Goal: Task Accomplishment & Management: Use online tool/utility

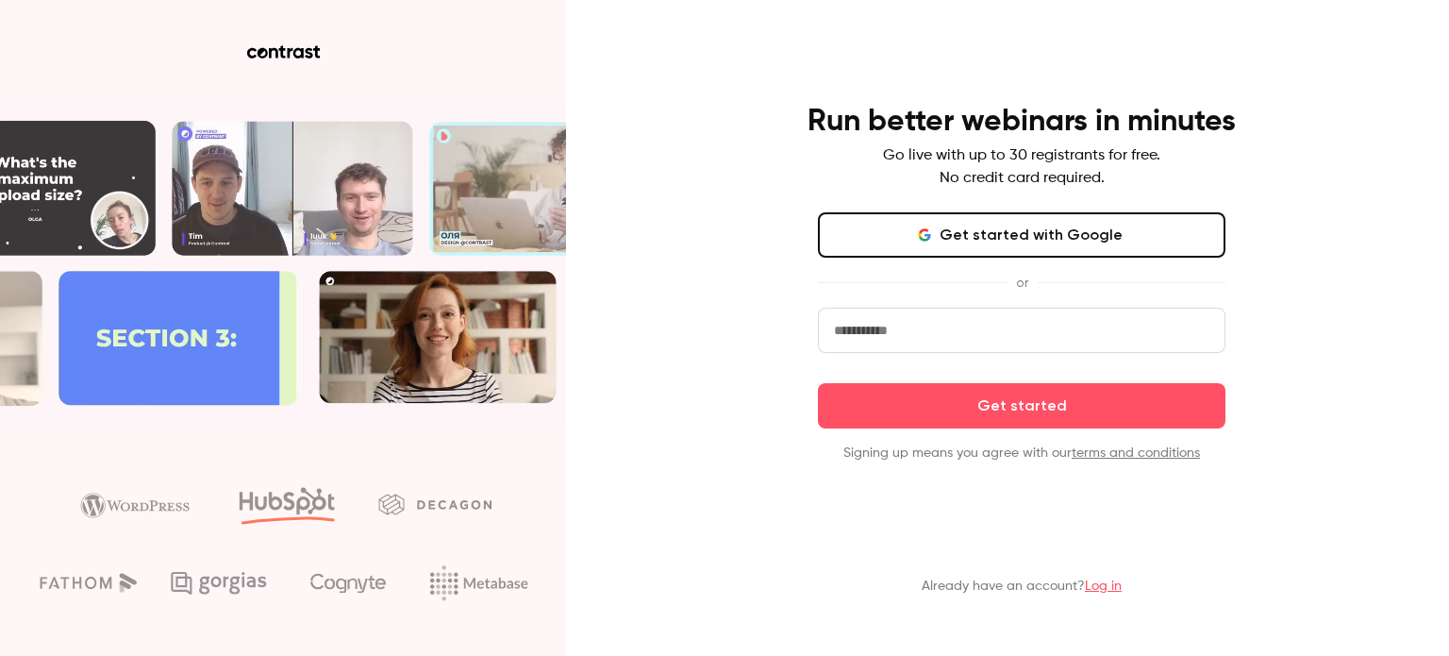
click at [944, 236] on button "Get started with Google" at bounding box center [1022, 234] width 408 height 45
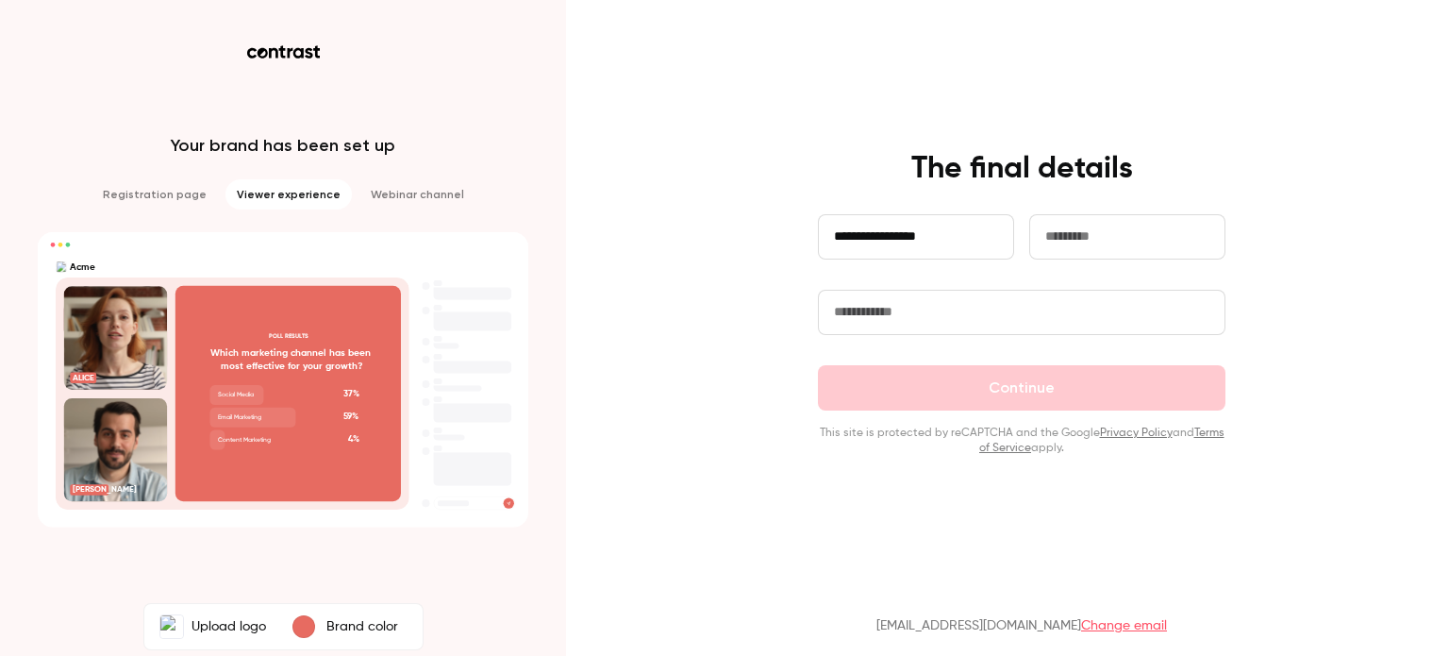
click at [932, 236] on input "**********" at bounding box center [916, 236] width 196 height 45
type input "*****"
type input "**********"
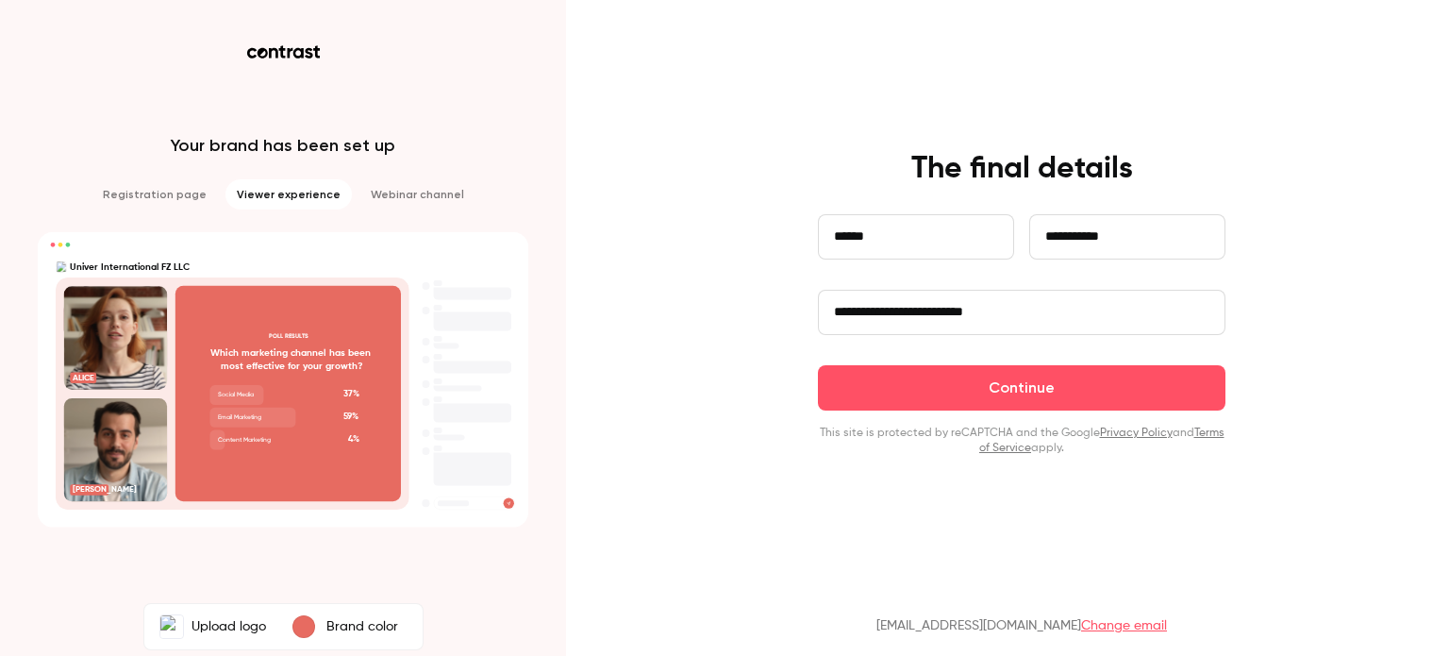
drag, startPoint x: 891, startPoint y: 299, endPoint x: 1287, endPoint y: 237, distance: 401.1
click at [1287, 237] on div "**********" at bounding box center [724, 328] width 1449 height 656
type input "******"
click at [783, 377] on div "**********" at bounding box center [1022, 303] width 491 height 306
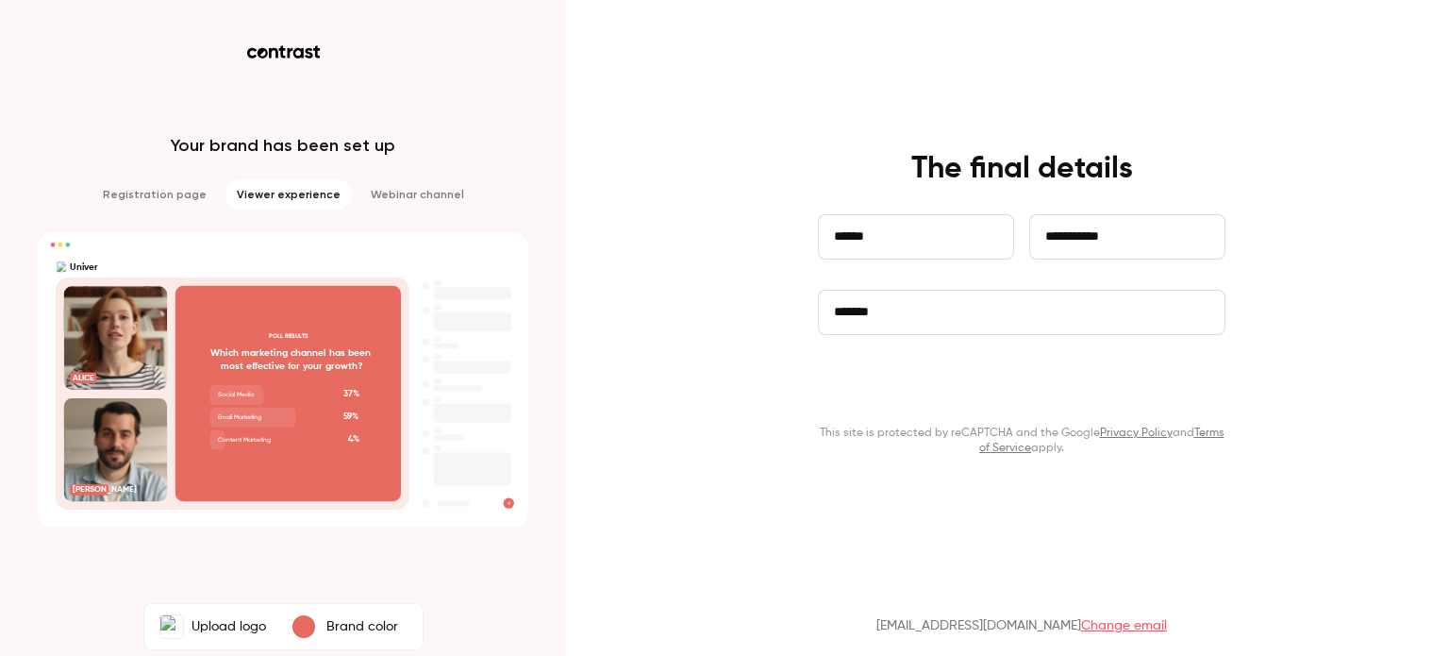
click at [930, 378] on button "Continue" at bounding box center [1022, 387] width 408 height 45
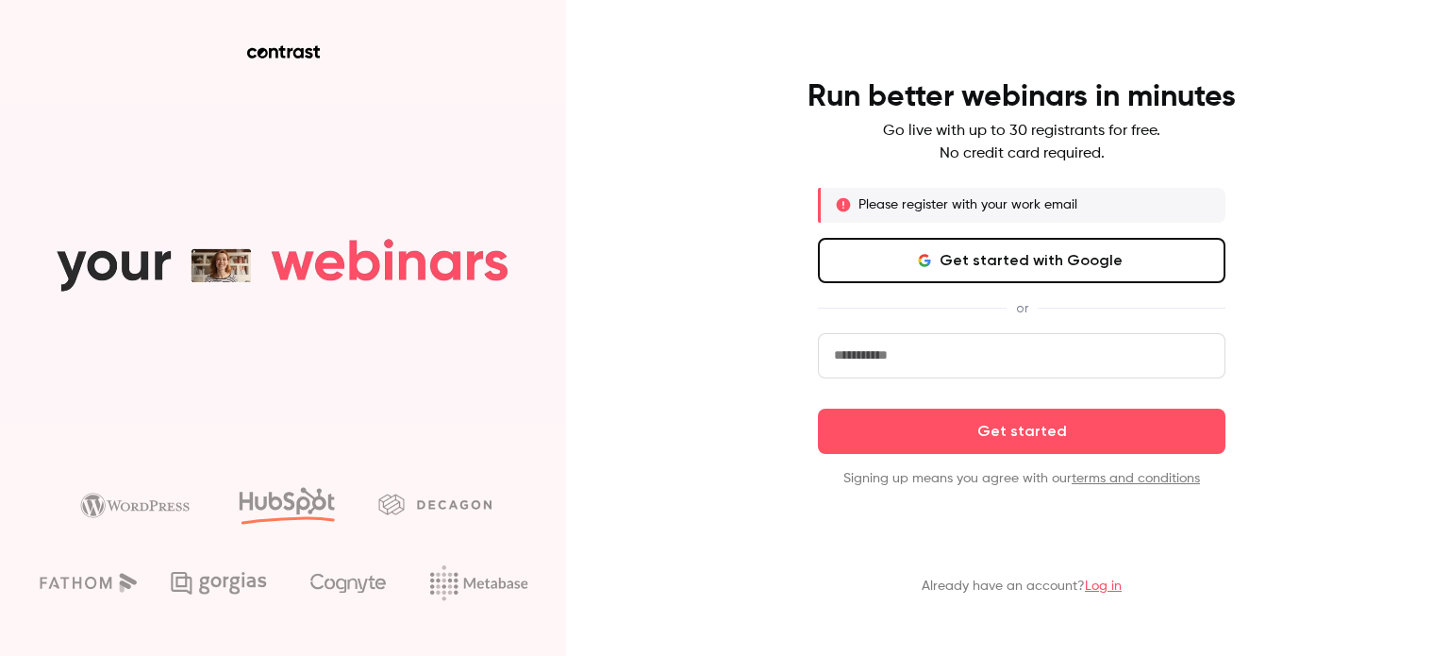
click at [965, 249] on button "Get started with Google" at bounding box center [1022, 260] width 408 height 45
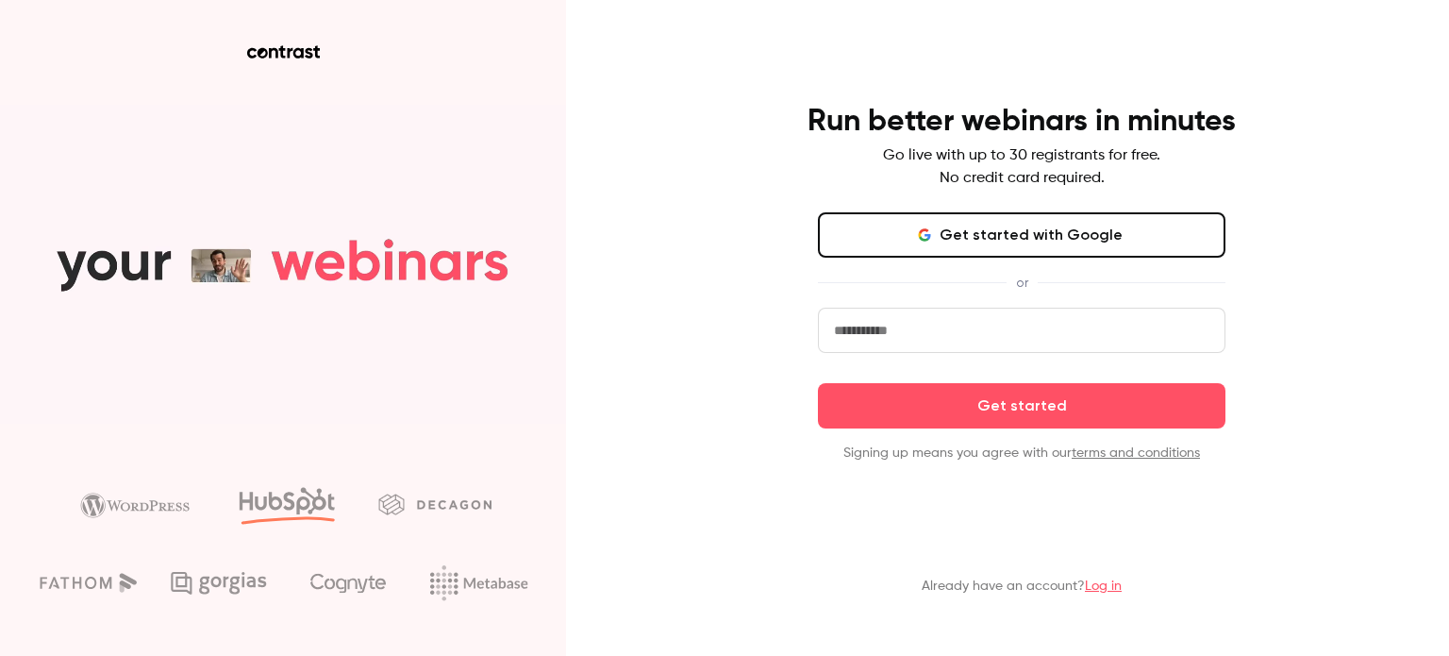
click at [1011, 240] on button "Get started with Google" at bounding box center [1022, 234] width 408 height 45
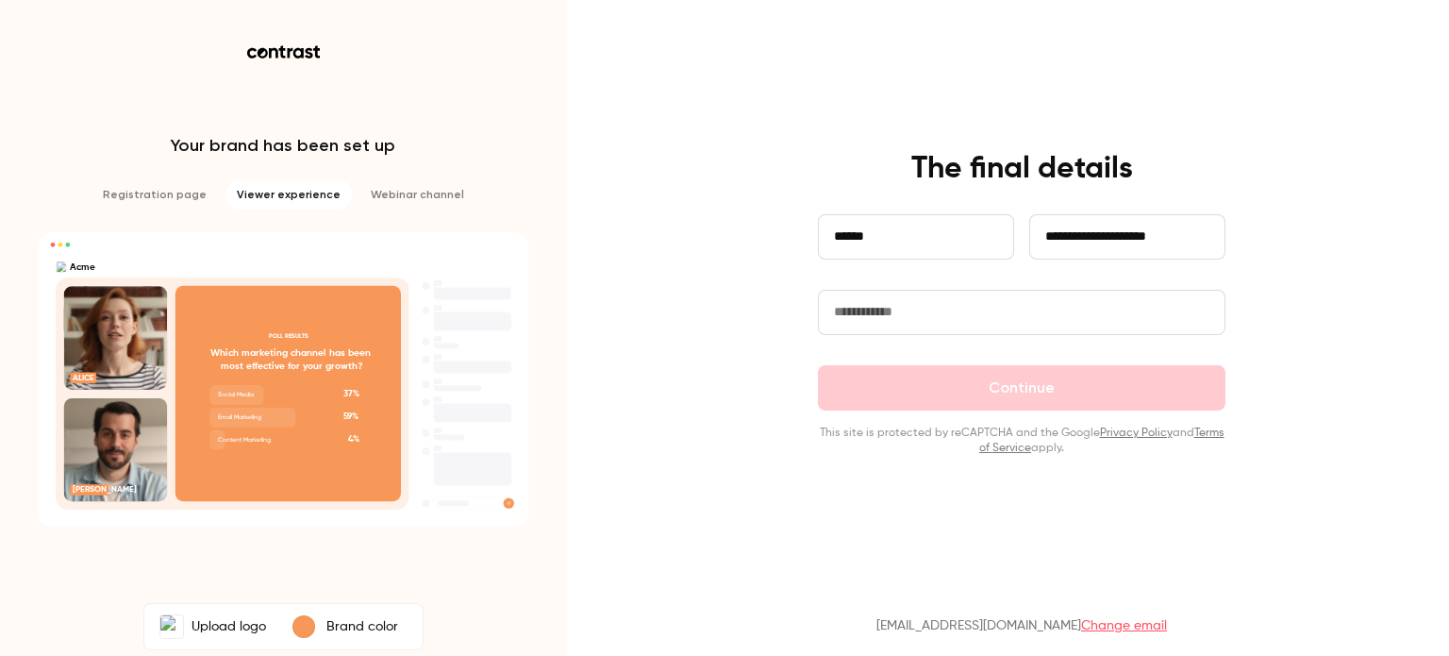
click at [937, 299] on input "text" at bounding box center [1022, 312] width 408 height 45
type input "**********"
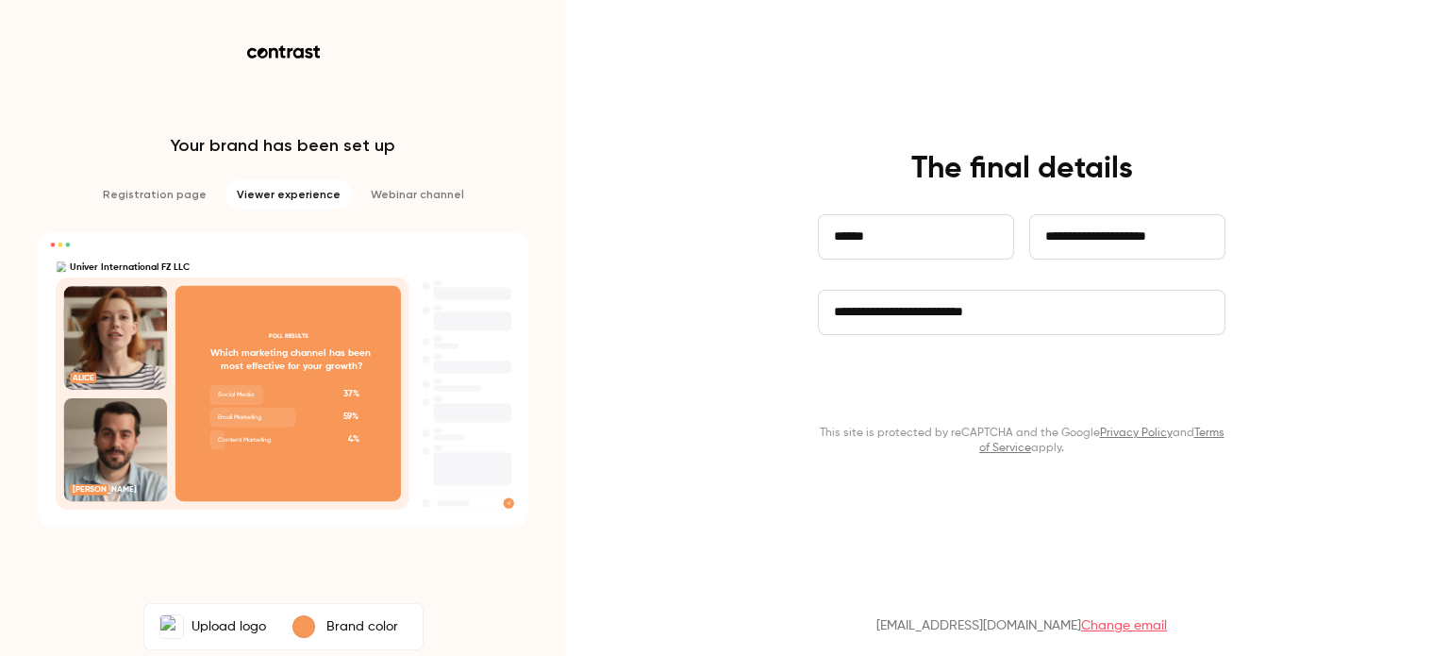
click at [972, 401] on button "Continue" at bounding box center [1022, 387] width 408 height 45
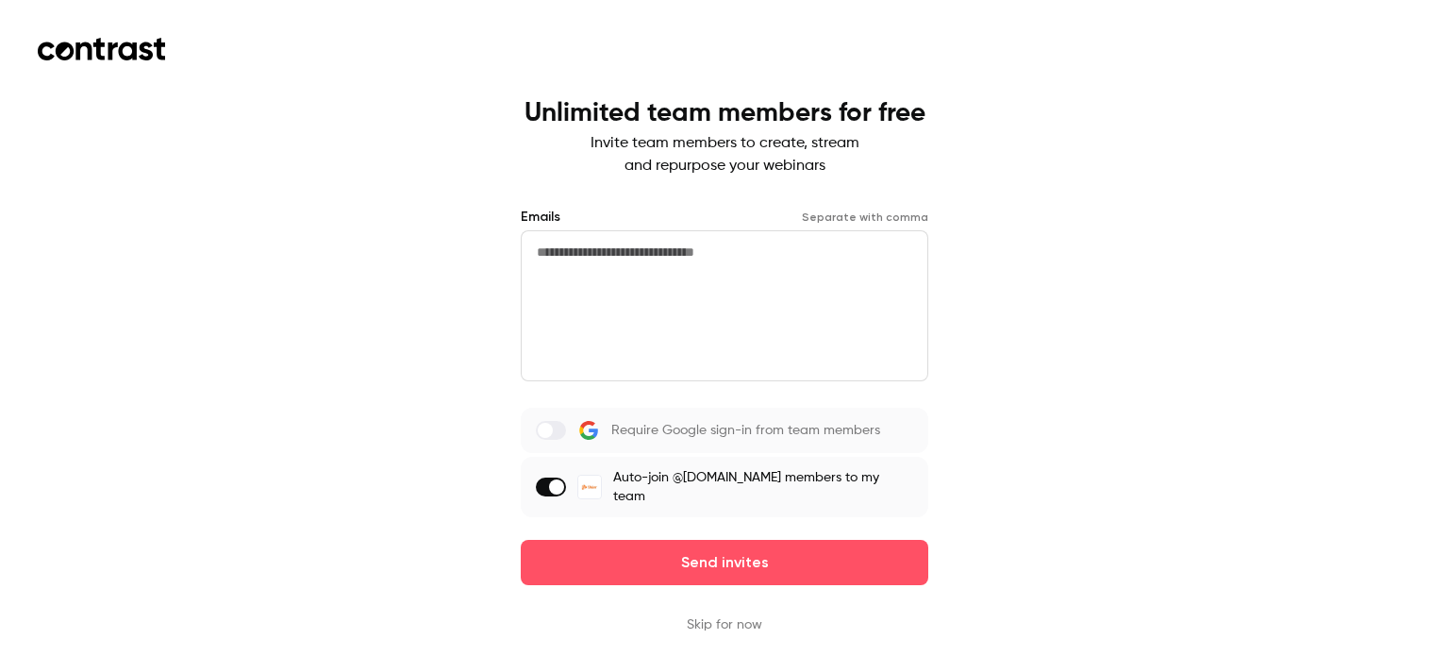
click at [726, 615] on button "Skip for now" at bounding box center [724, 624] width 75 height 19
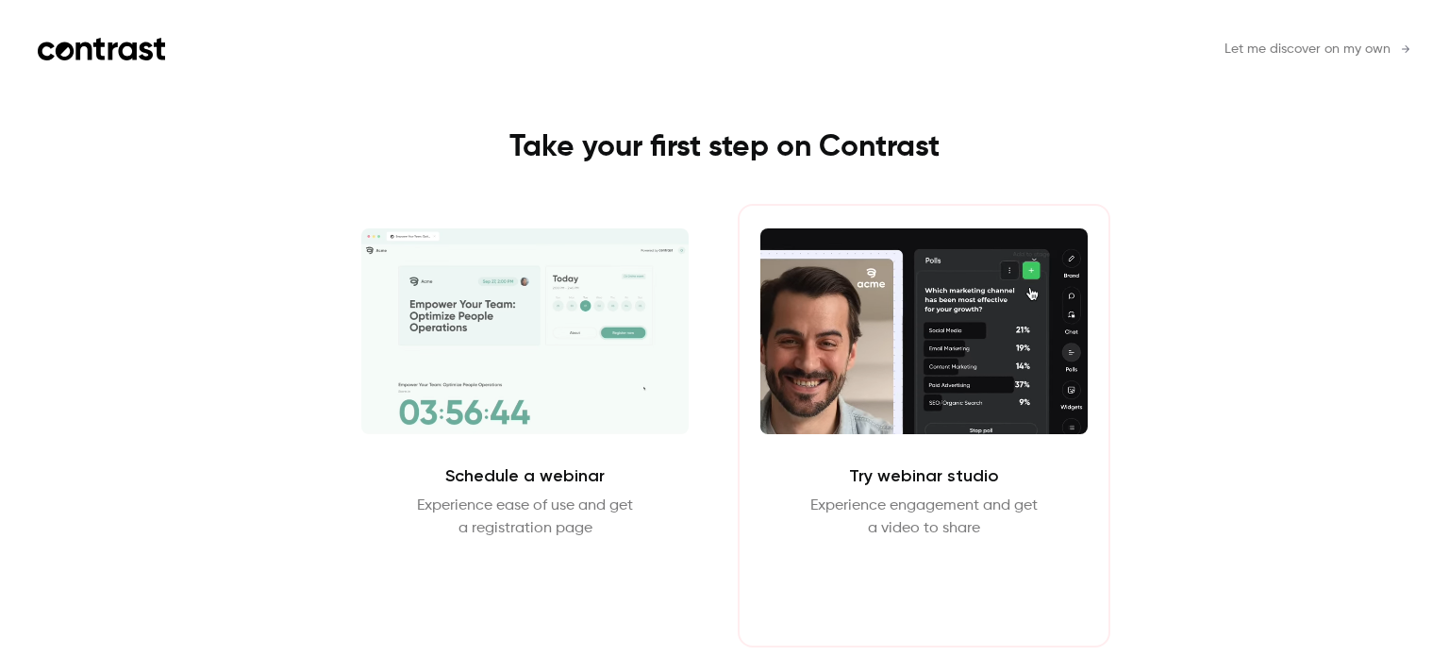
click at [911, 595] on button "Enter Studio" at bounding box center [924, 584] width 122 height 45
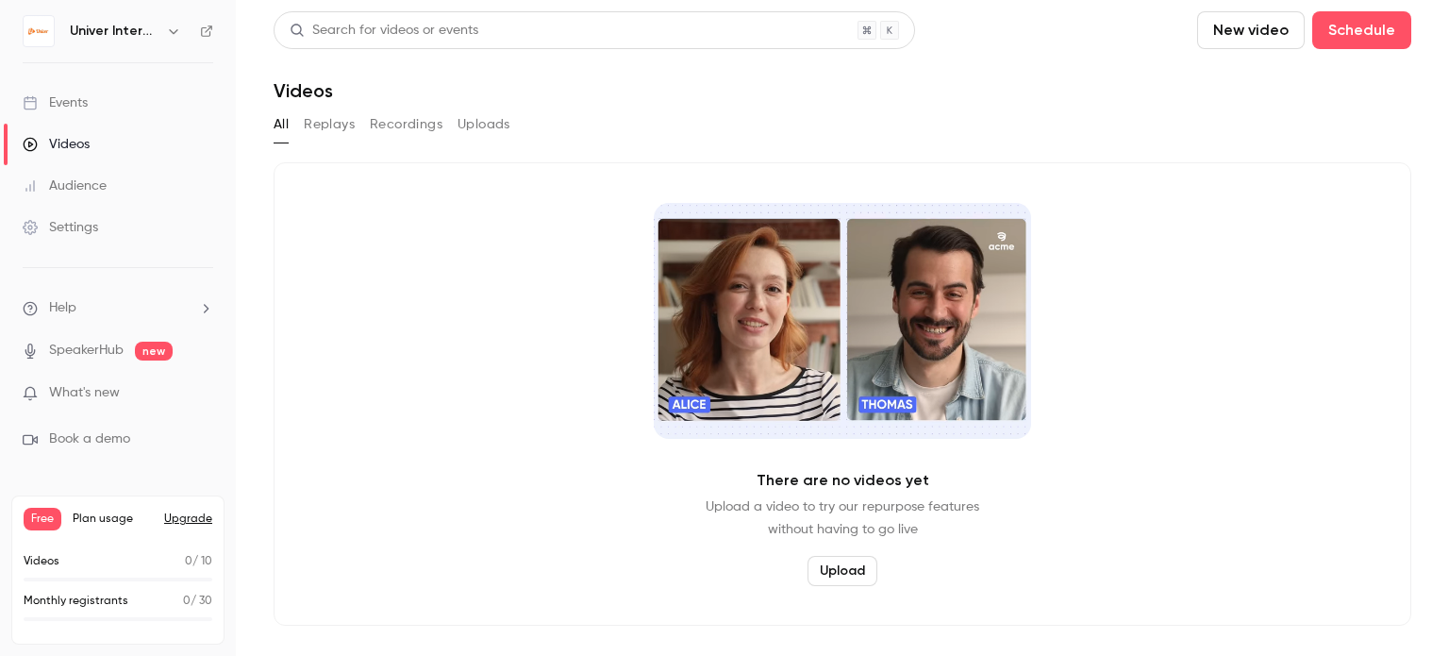
click at [846, 574] on button "Upload" at bounding box center [843, 571] width 70 height 30
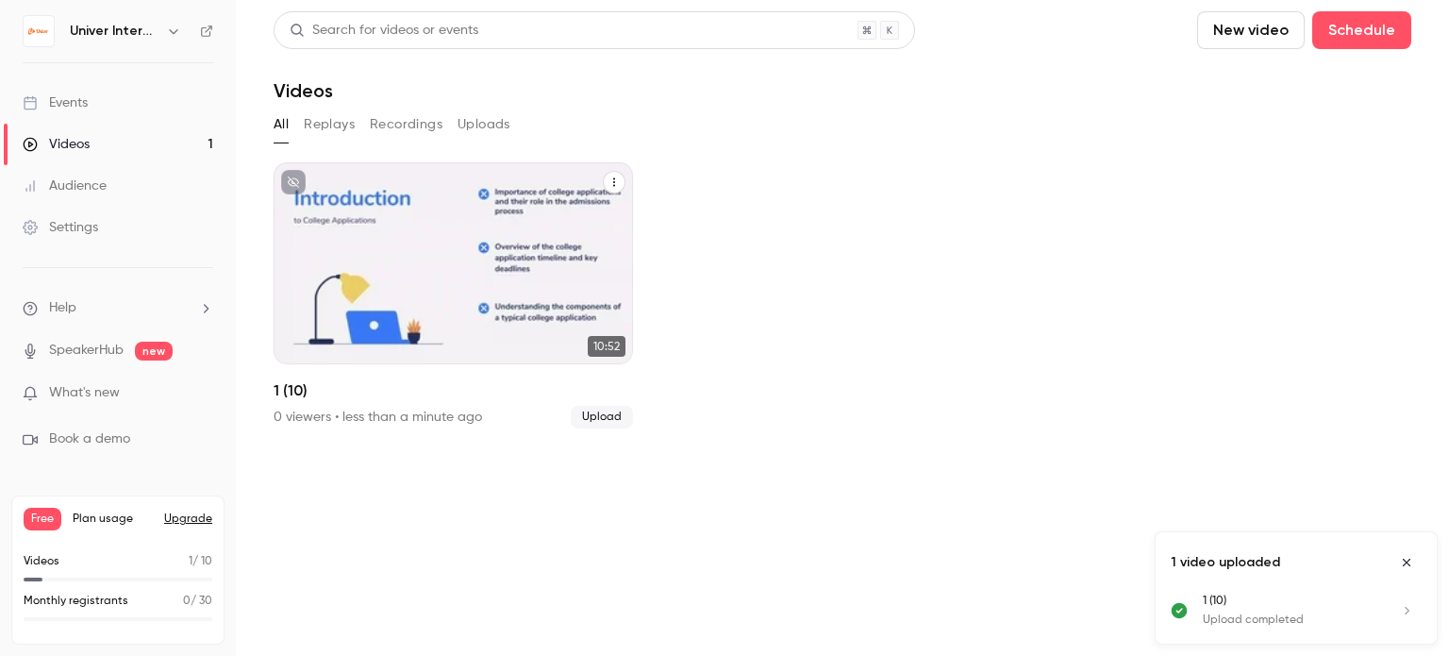
click at [430, 261] on div "Univer International FZ LLC Sep 10 1 (10)" at bounding box center [453, 263] width 359 height 202
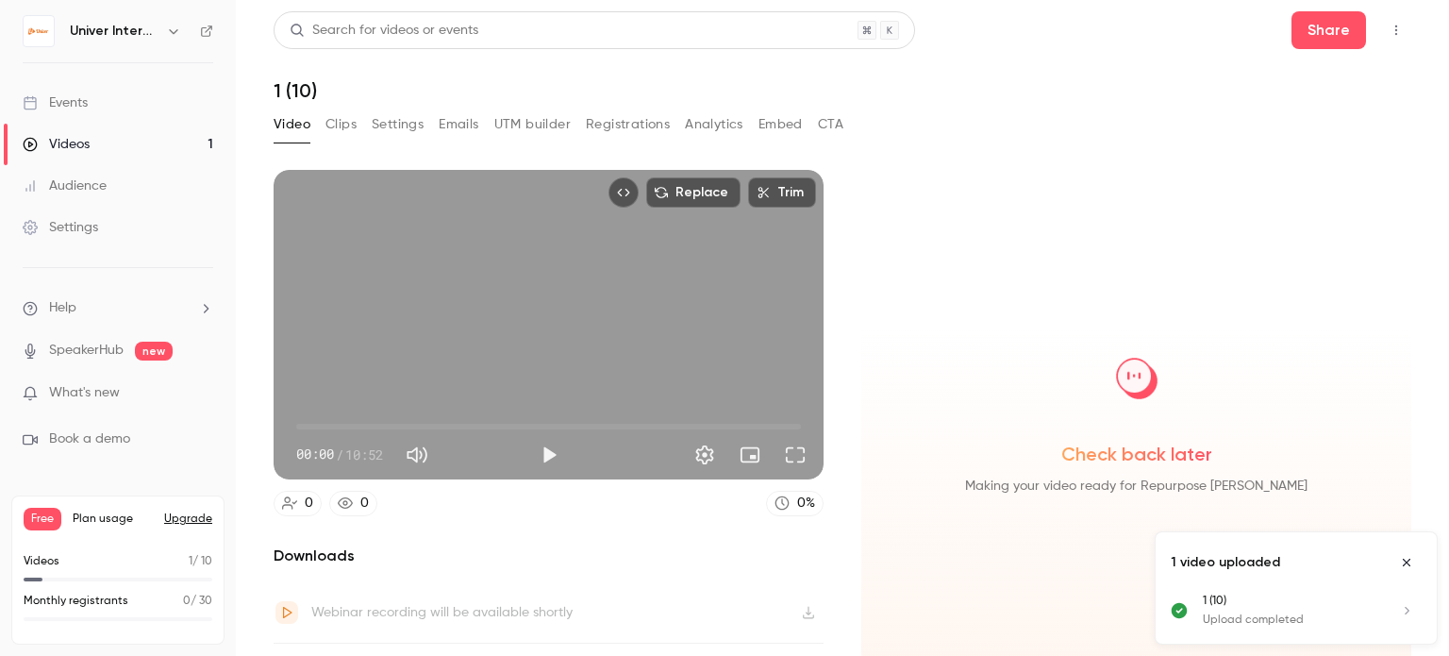
click at [1399, 560] on icon "Close uploads list" at bounding box center [1406, 562] width 15 height 13
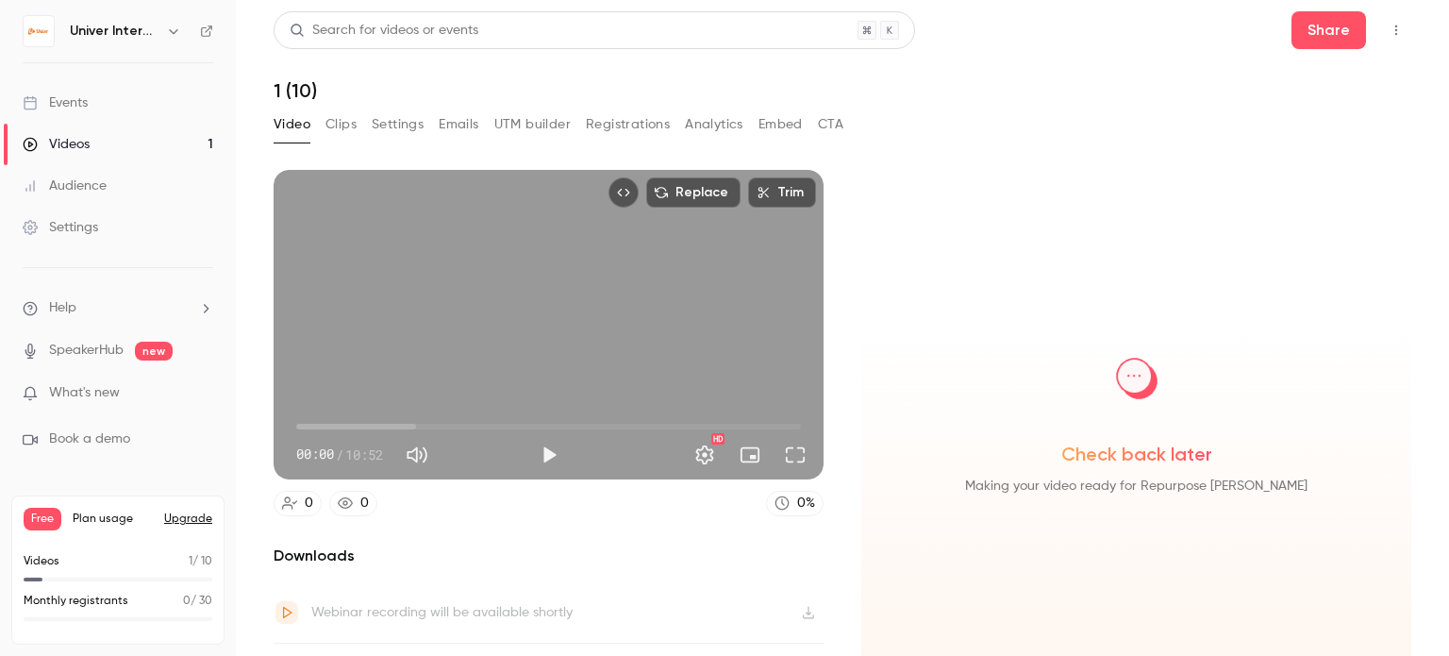
click at [392, 121] on button "Settings" at bounding box center [398, 124] width 52 height 30
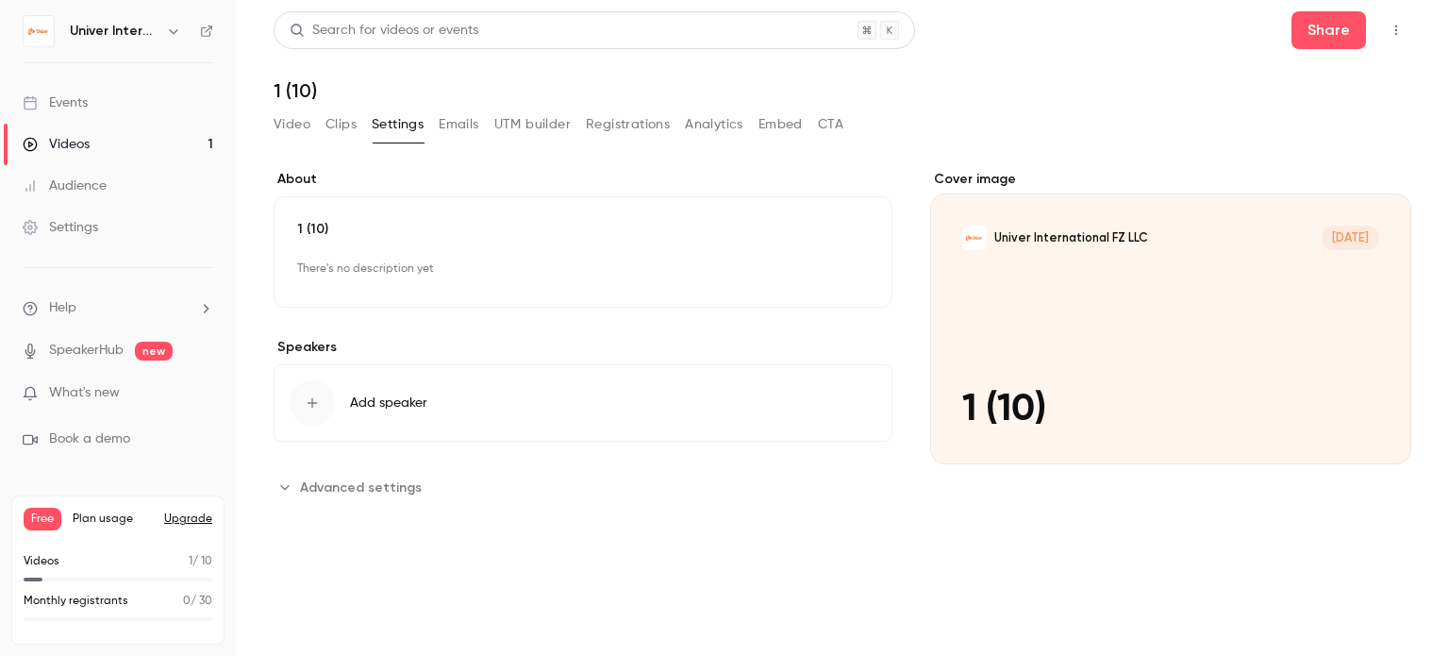
click at [317, 410] on div "button" at bounding box center [312, 402] width 45 height 45
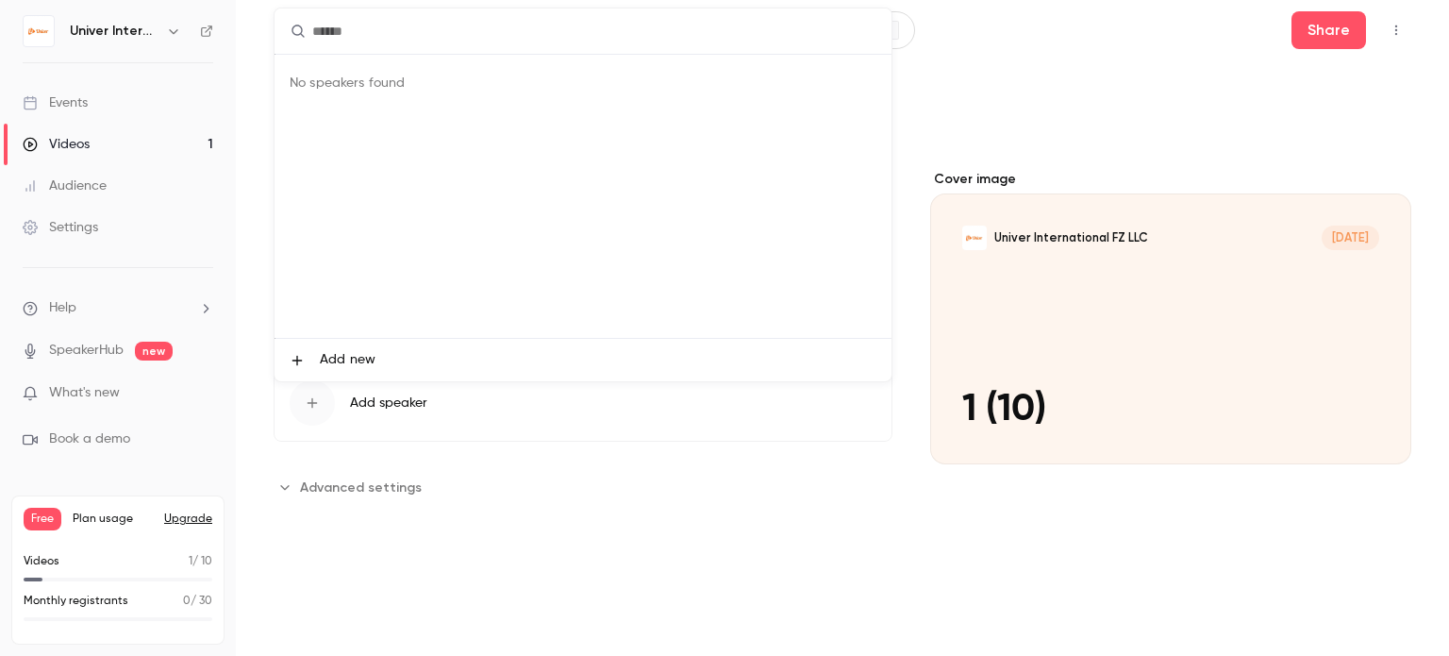
click at [351, 354] on span "Add new" at bounding box center [348, 360] width 56 height 20
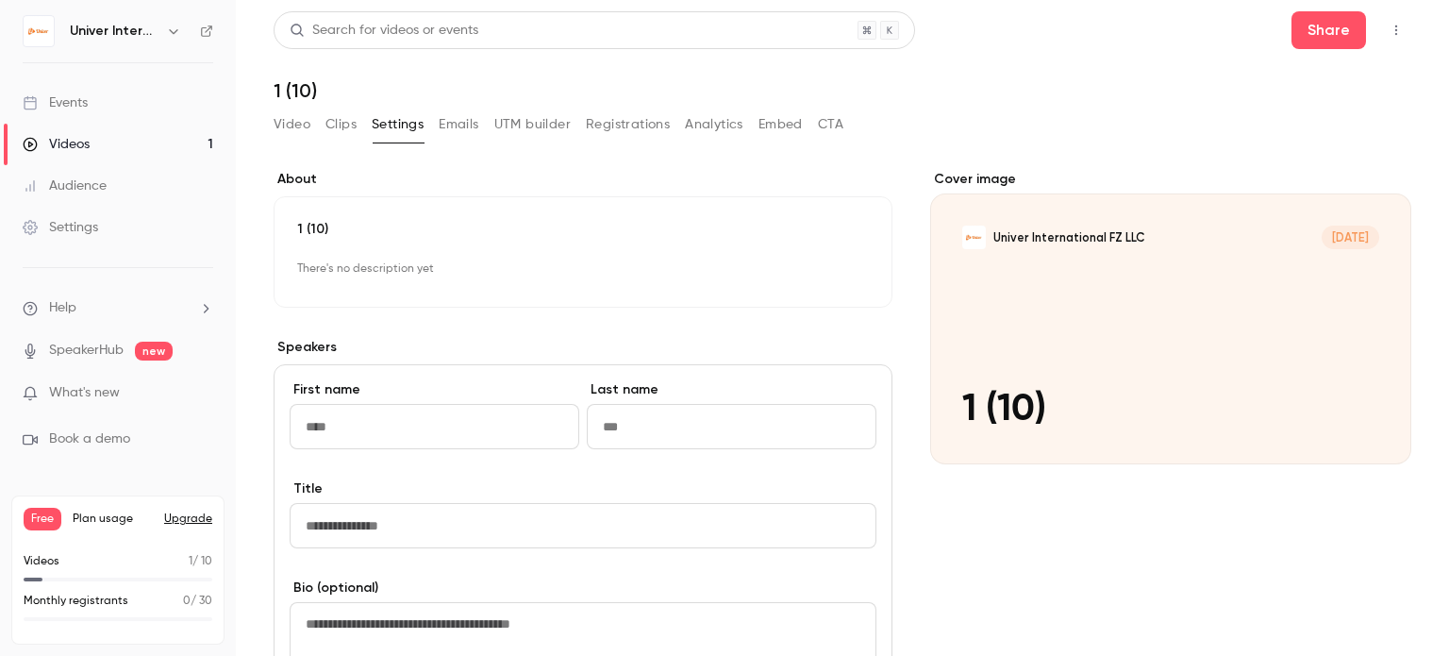
scroll to position [308, 0]
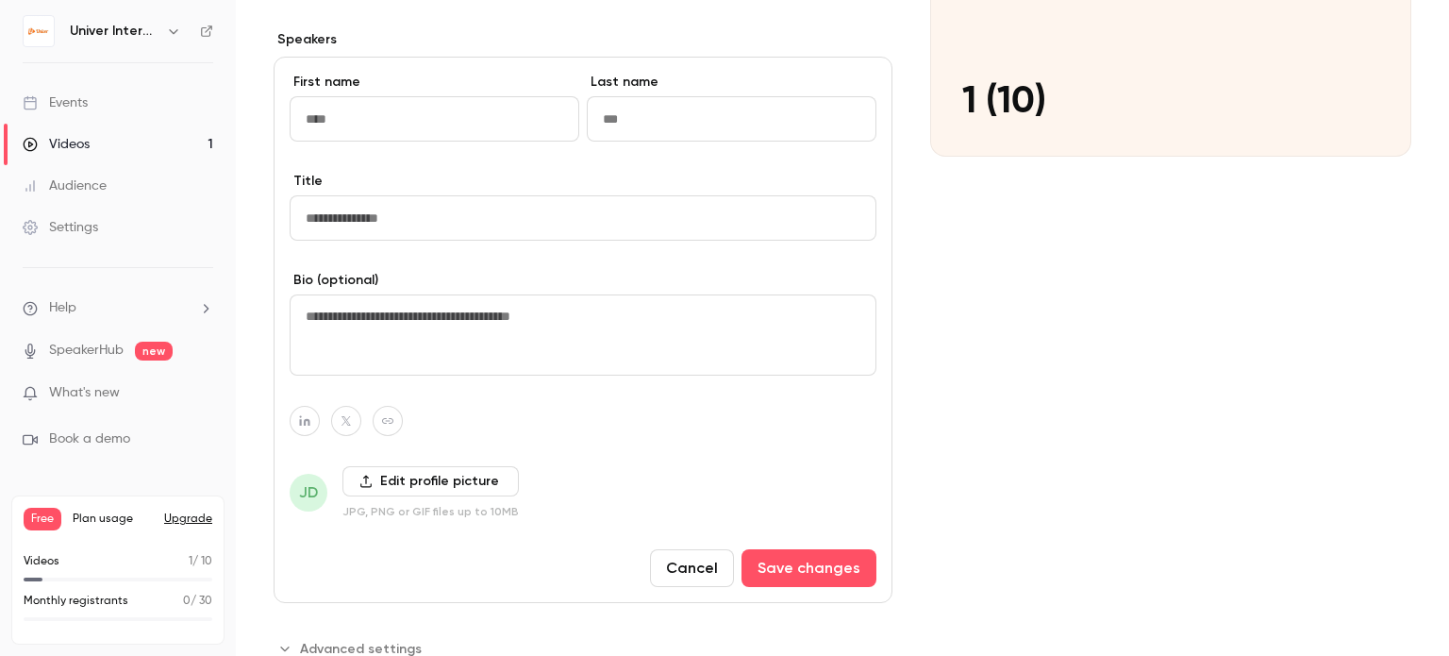
click at [672, 578] on button "Cancel" at bounding box center [692, 568] width 84 height 38
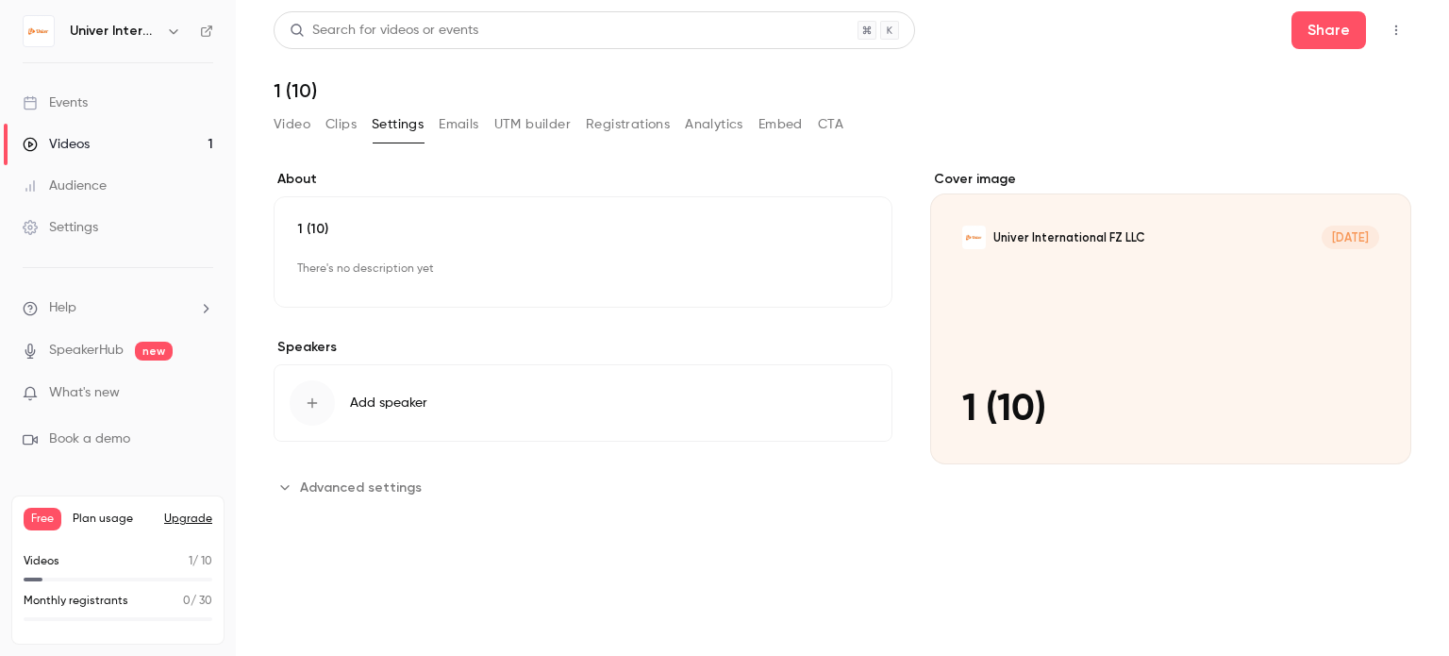
scroll to position [0, 0]
click at [348, 488] on span "Advanced settings" at bounding box center [361, 487] width 122 height 20
click at [463, 120] on button "Emails" at bounding box center [459, 124] width 40 height 30
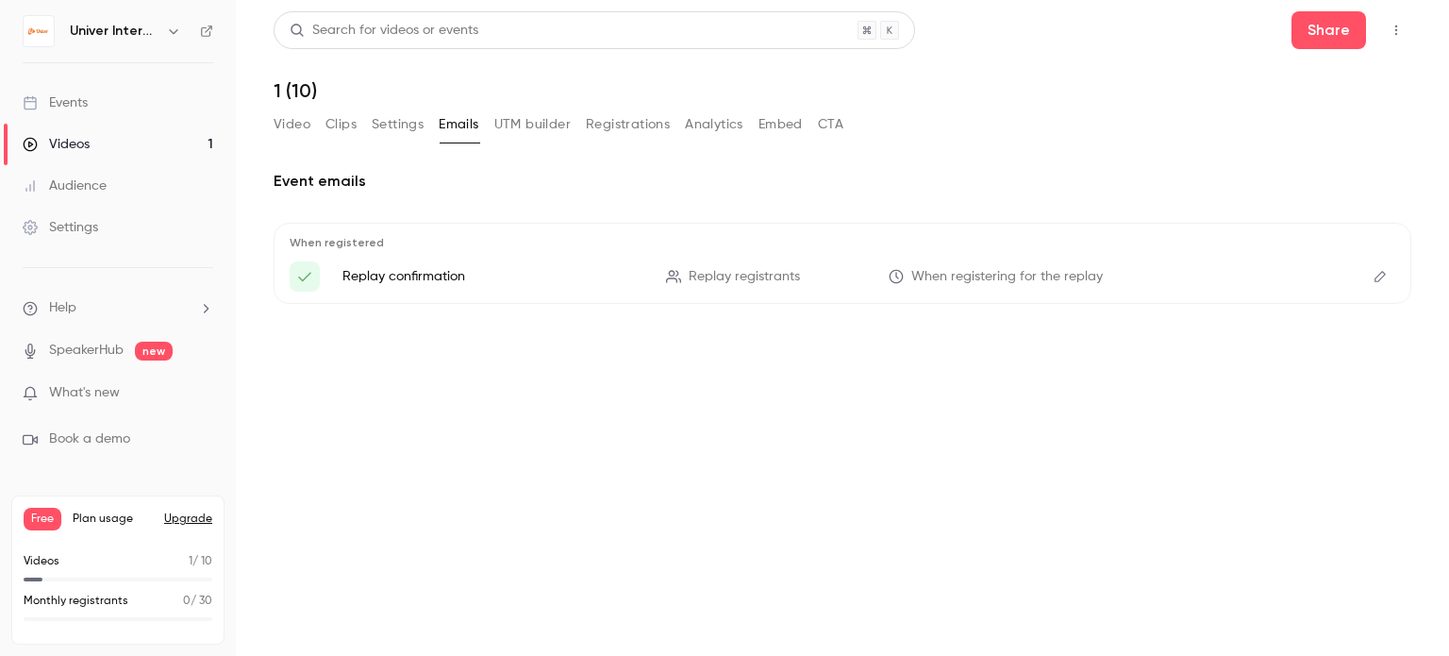
click at [526, 116] on button "UTM builder" at bounding box center [532, 124] width 76 height 30
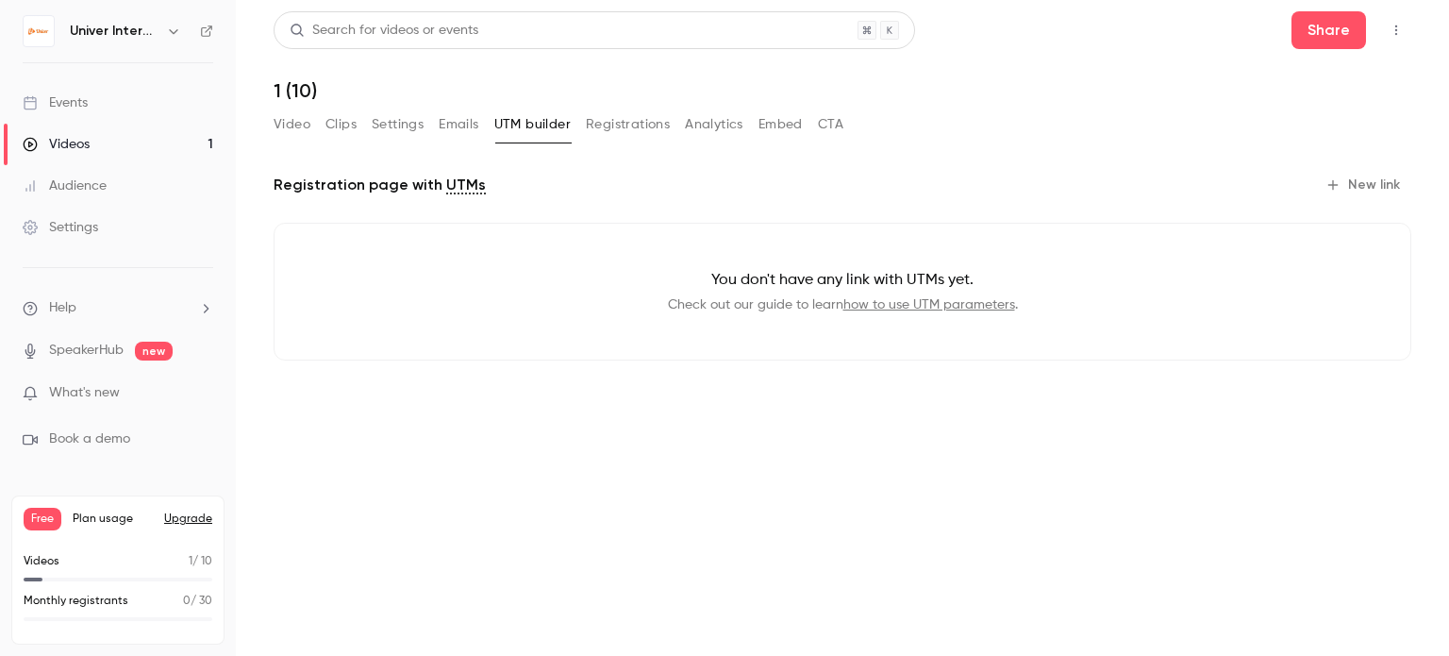
click at [626, 125] on button "Registrations" at bounding box center [628, 124] width 84 height 30
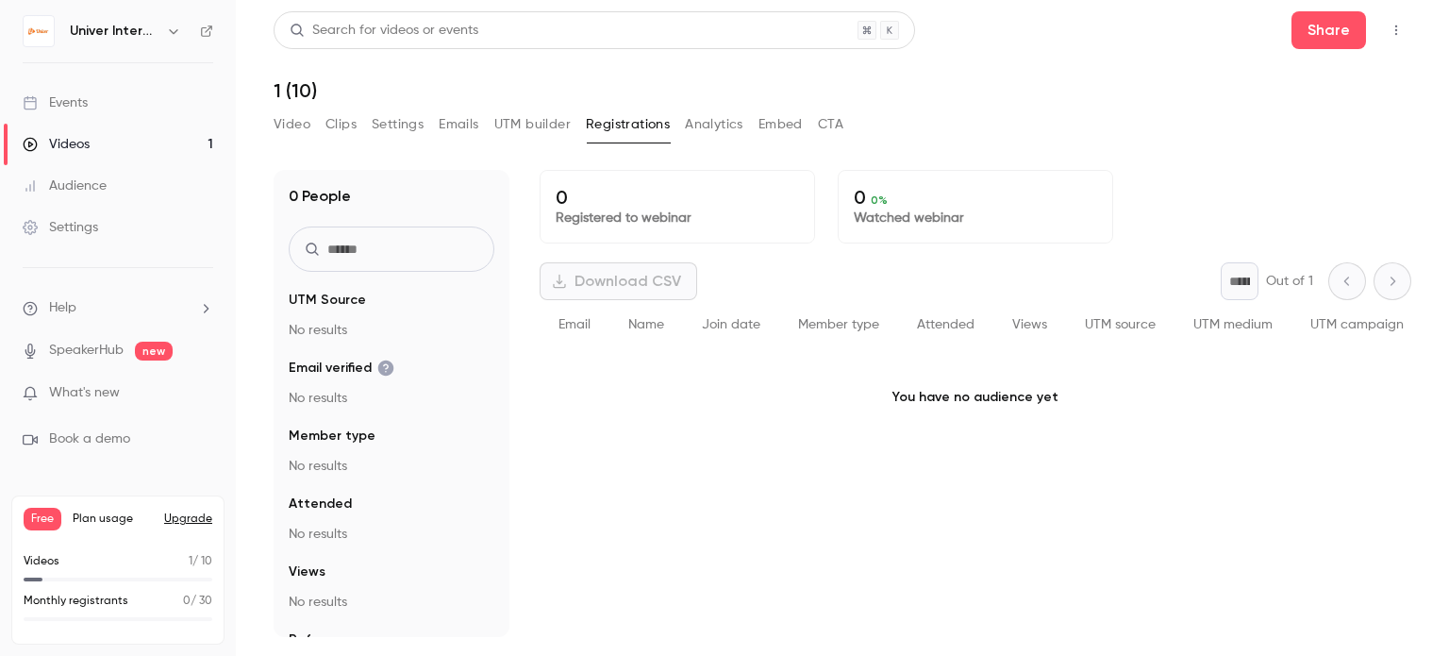
click at [708, 127] on button "Analytics" at bounding box center [714, 124] width 58 height 30
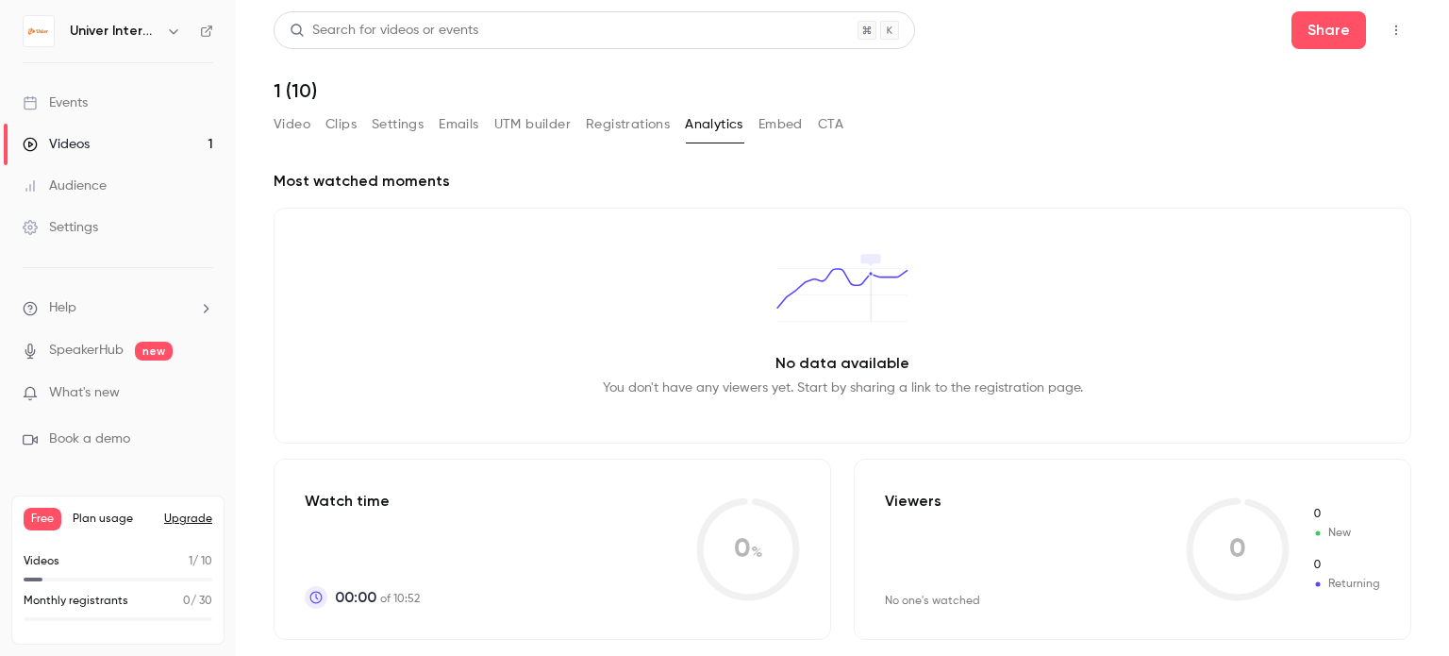
click at [356, 125] on button "Clips" at bounding box center [341, 124] width 31 height 30
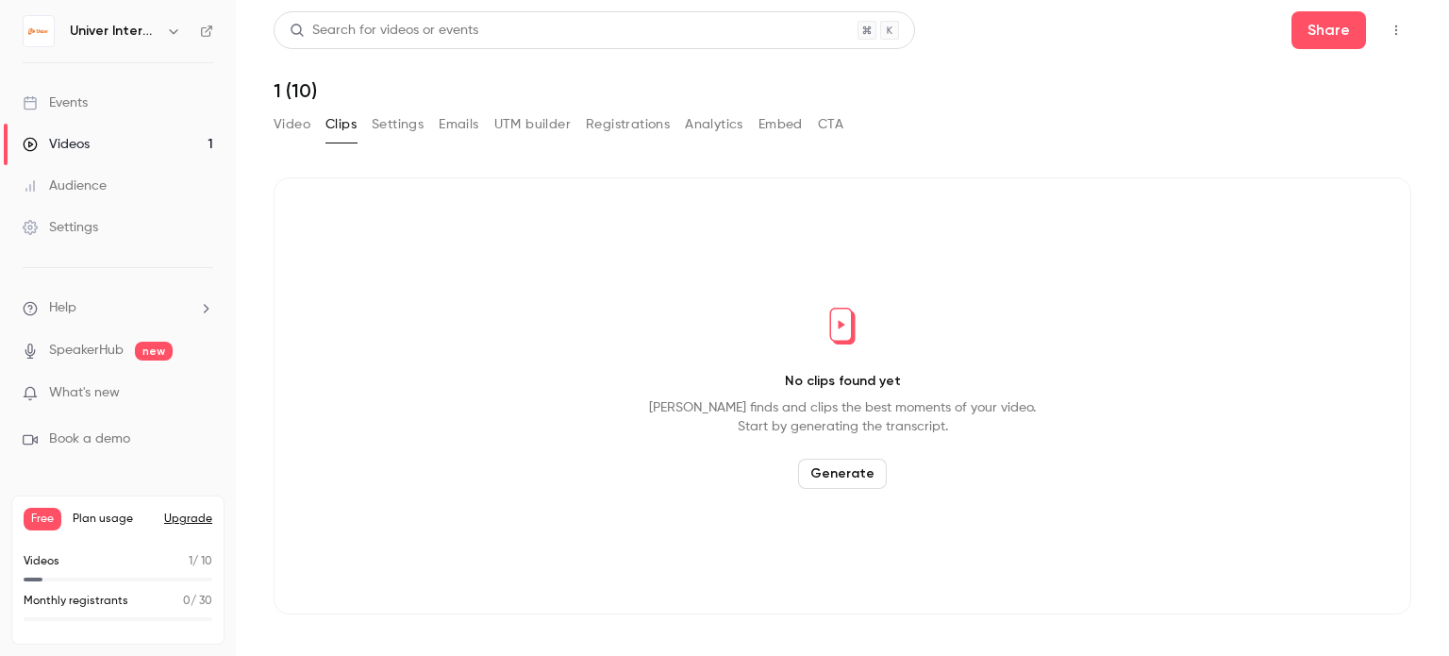
click at [284, 129] on button "Video" at bounding box center [292, 124] width 37 height 30
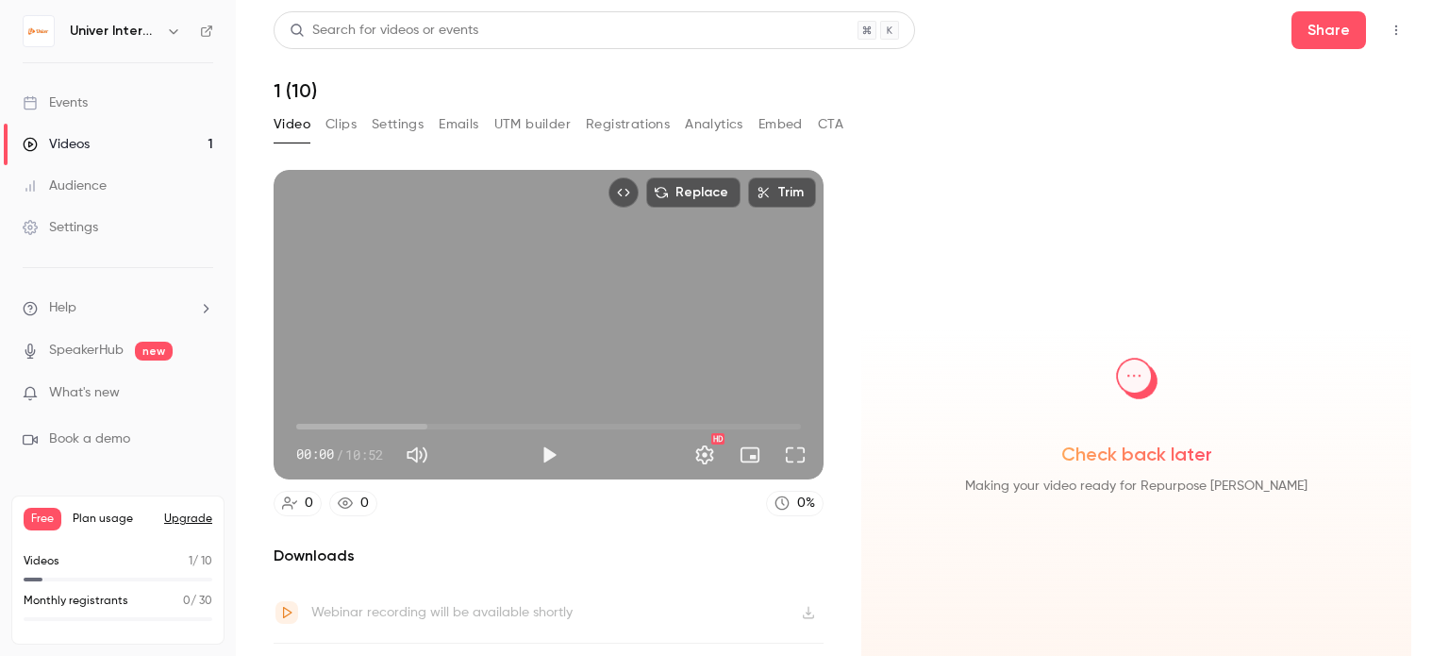
scroll to position [43, 0]
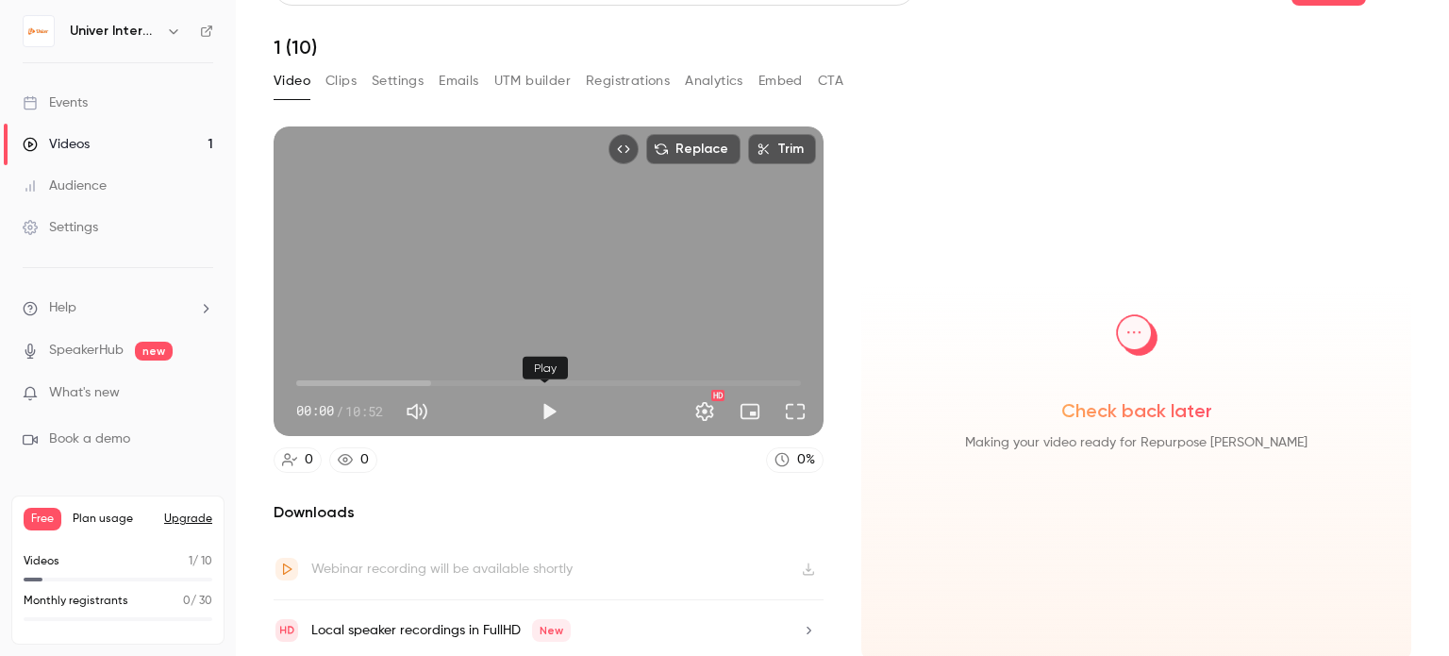
click at [541, 409] on button "Play" at bounding box center [549, 411] width 38 height 38
click at [541, 409] on button "Pause" at bounding box center [549, 411] width 38 height 38
click at [699, 410] on button "Settings" at bounding box center [705, 411] width 38 height 38
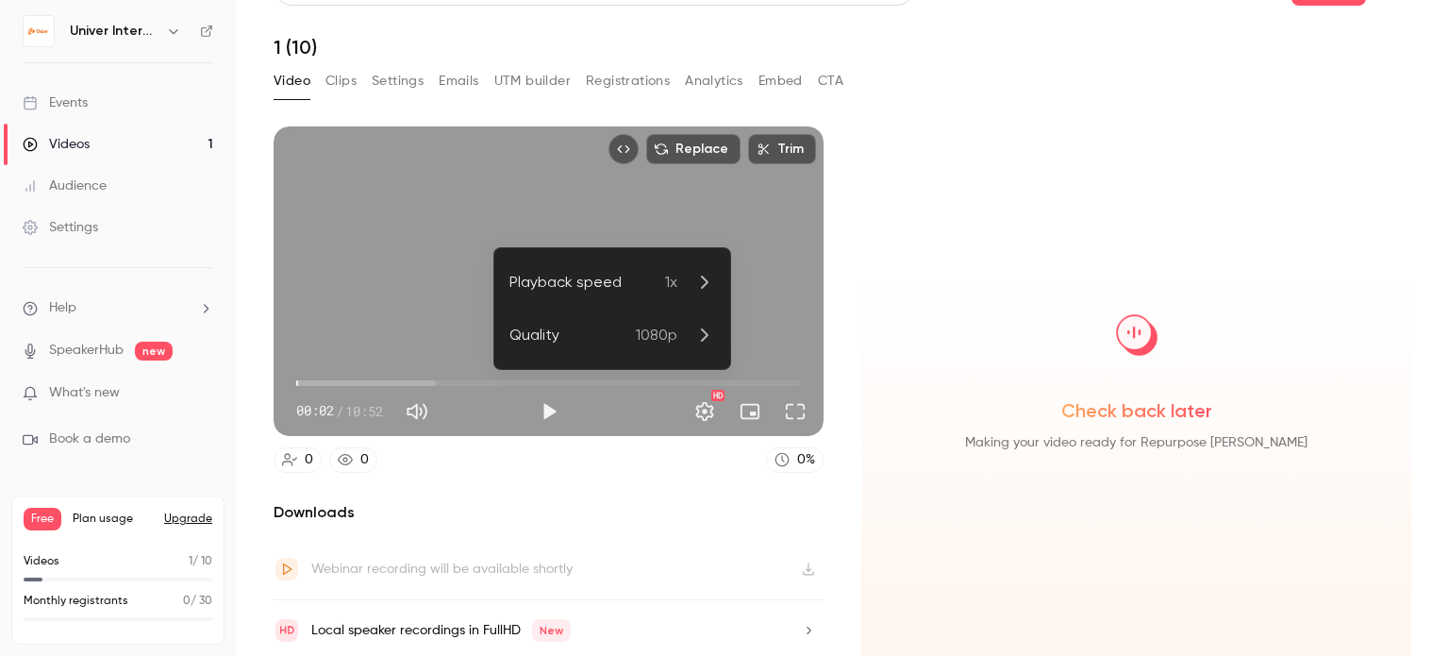
click at [538, 471] on div at bounding box center [724, 328] width 1449 height 656
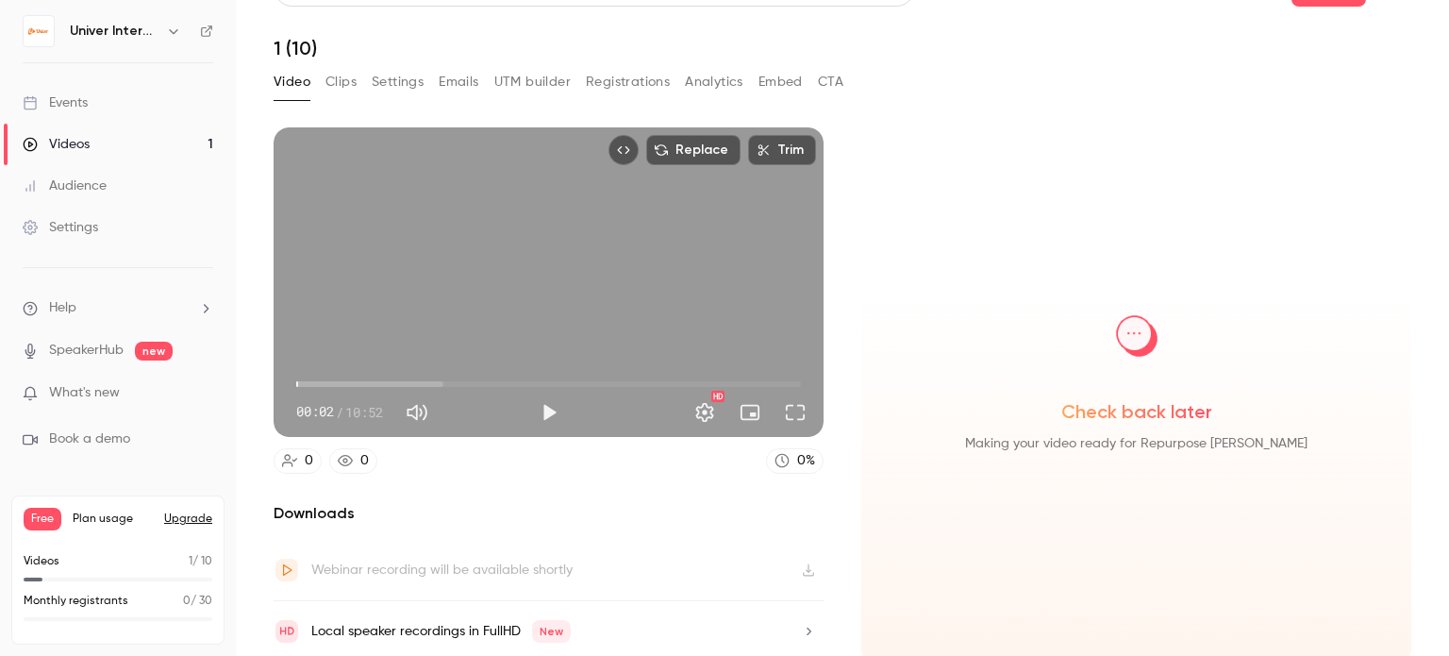
scroll to position [0, 0]
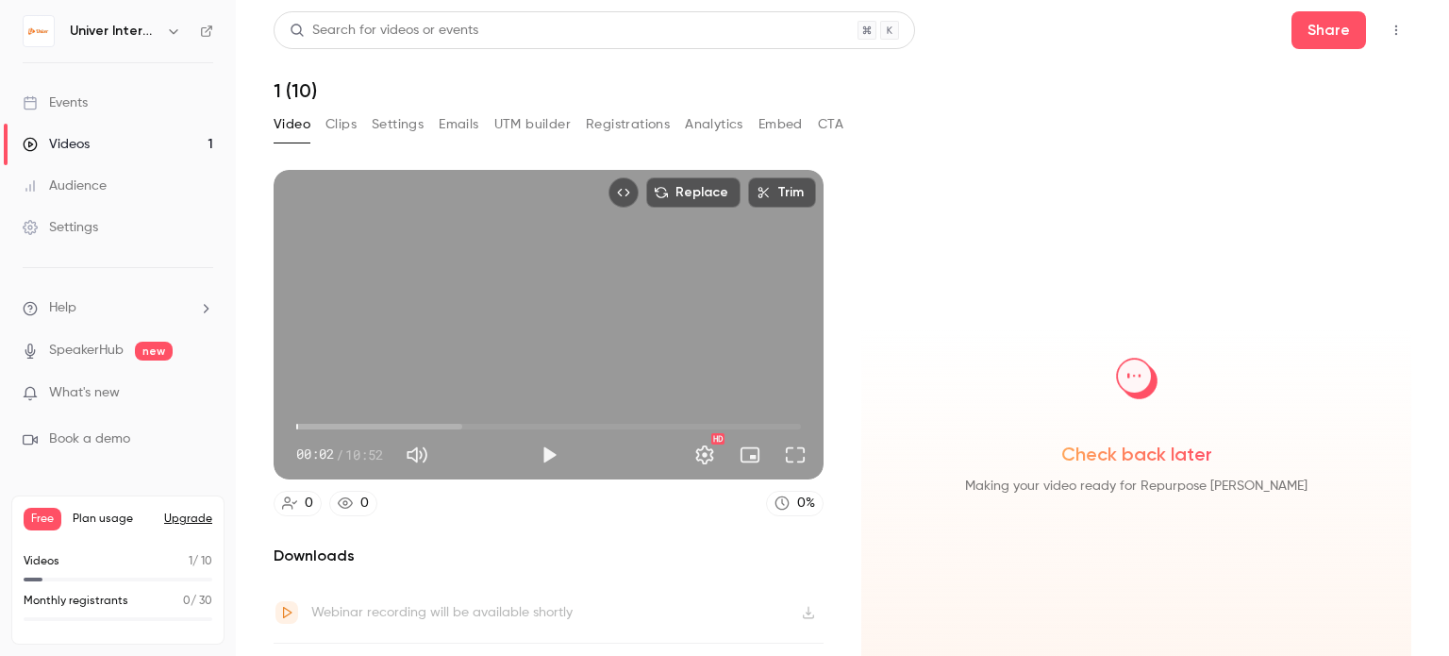
click at [623, 194] on icon "Embed video" at bounding box center [623, 192] width 13 height 13
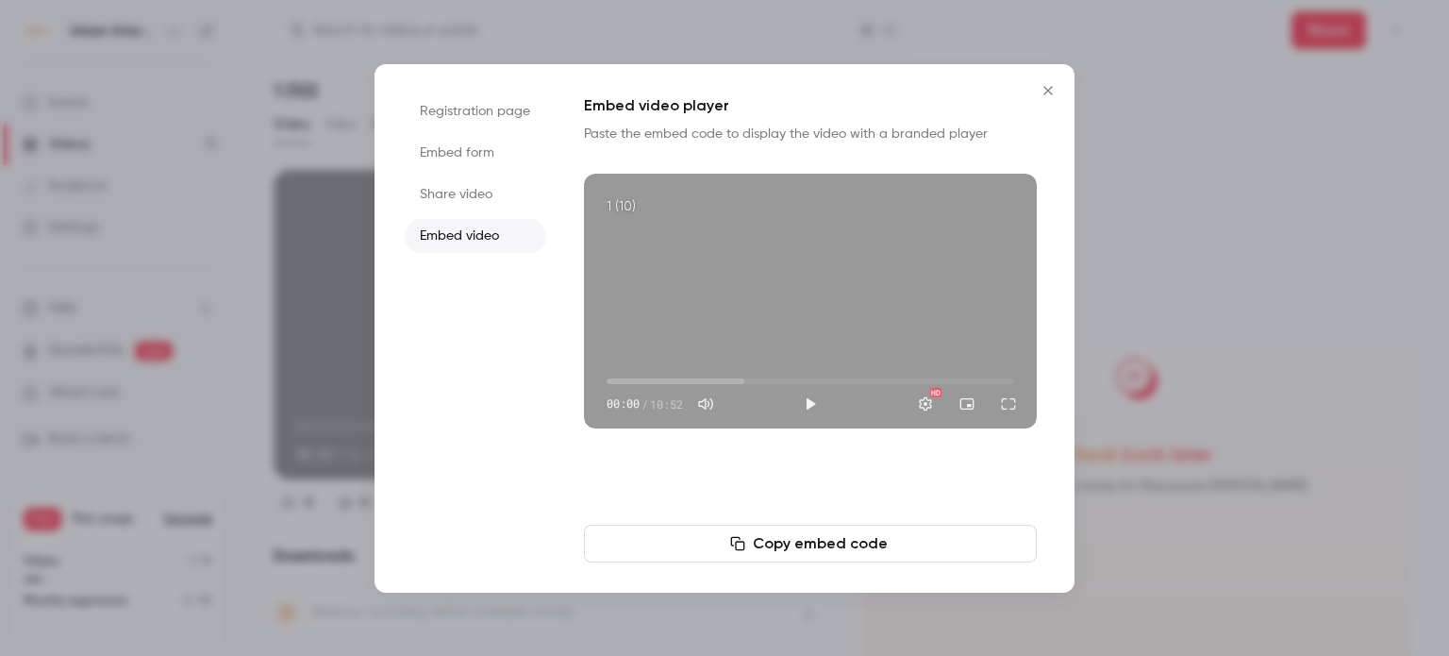
click at [1040, 91] on icon "Close" at bounding box center [1048, 90] width 23 height 15
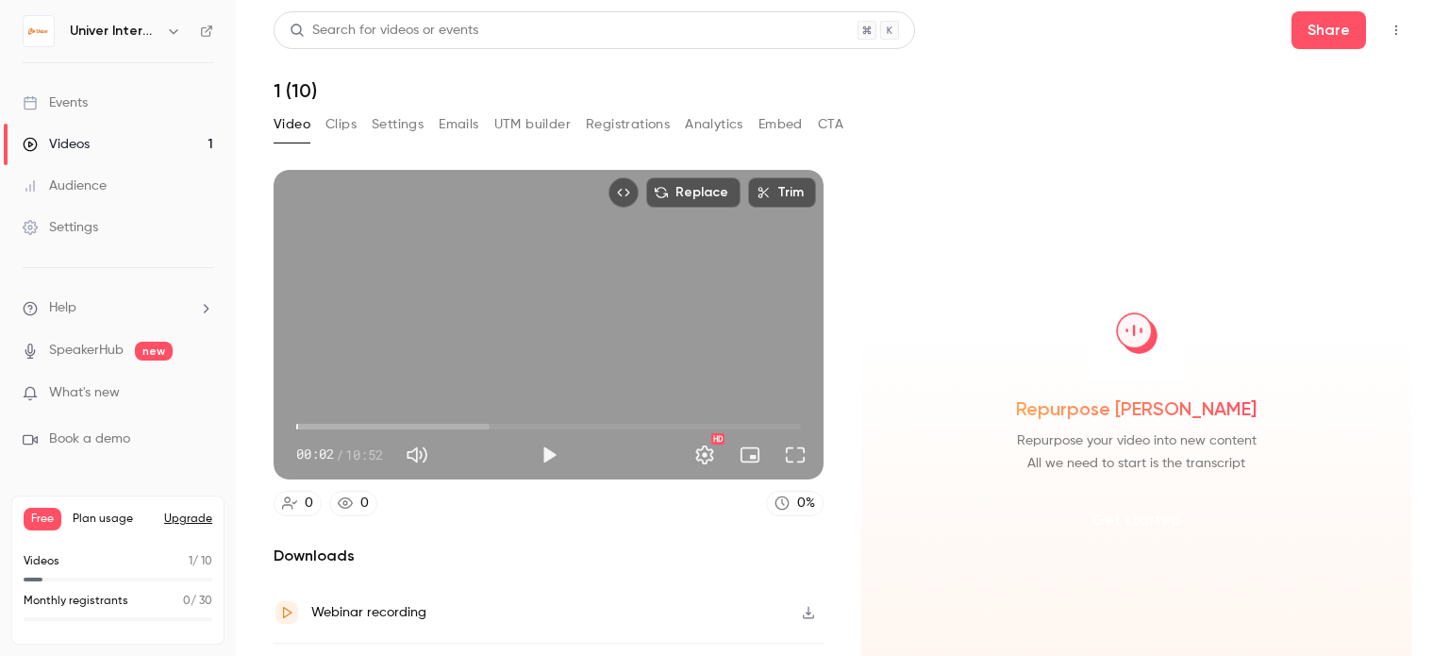
click at [1121, 516] on button "Get started" at bounding box center [1137, 519] width 122 height 45
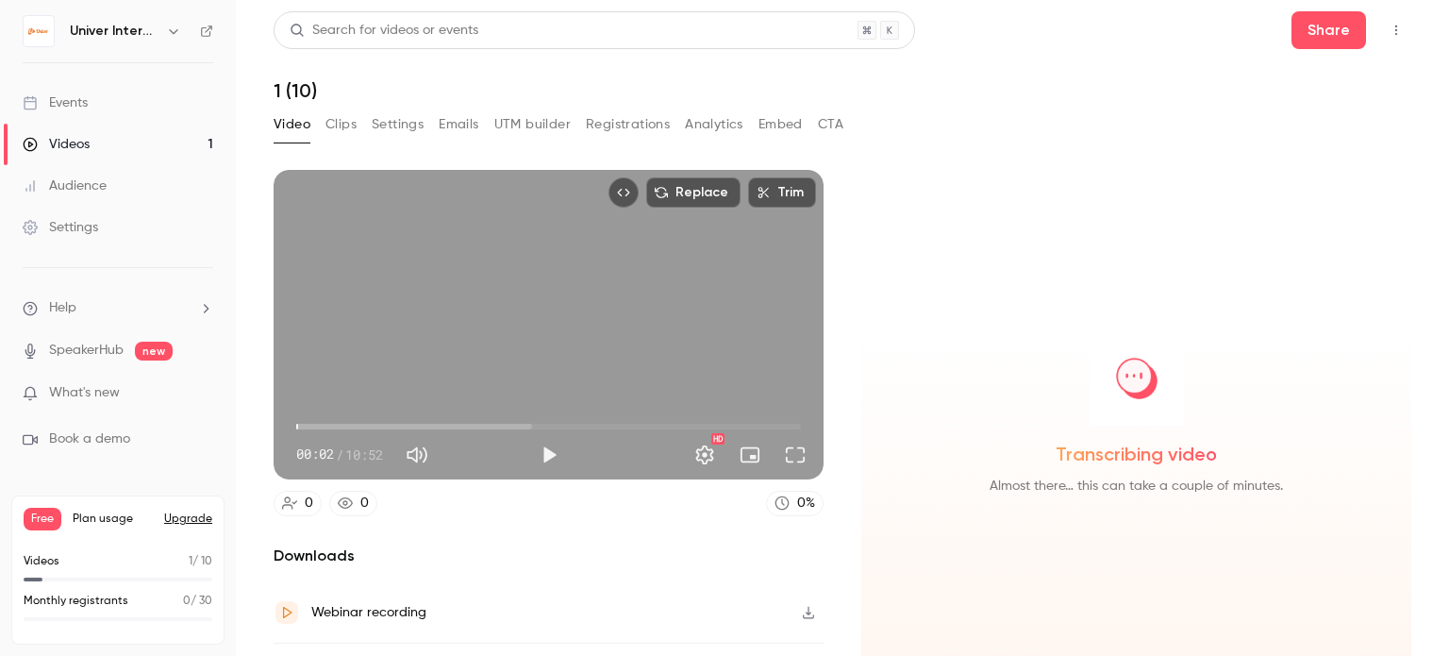
type input "***"
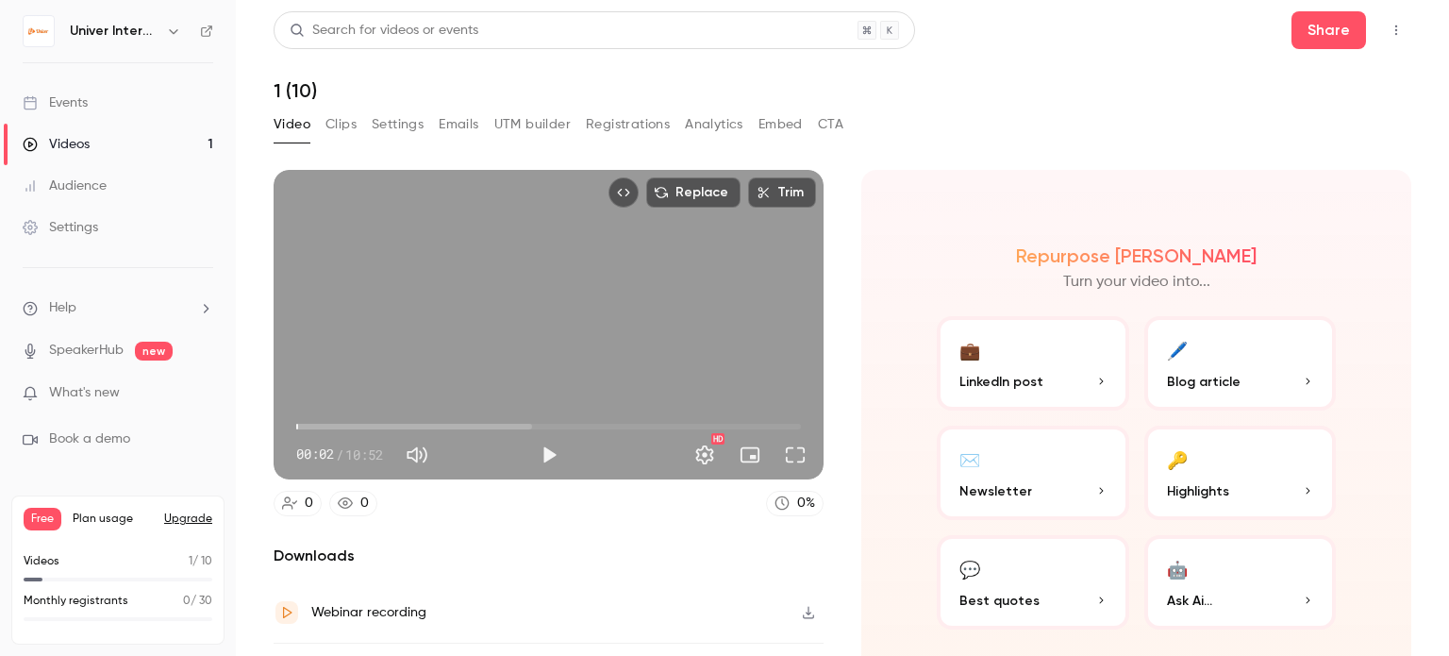
scroll to position [43, 0]
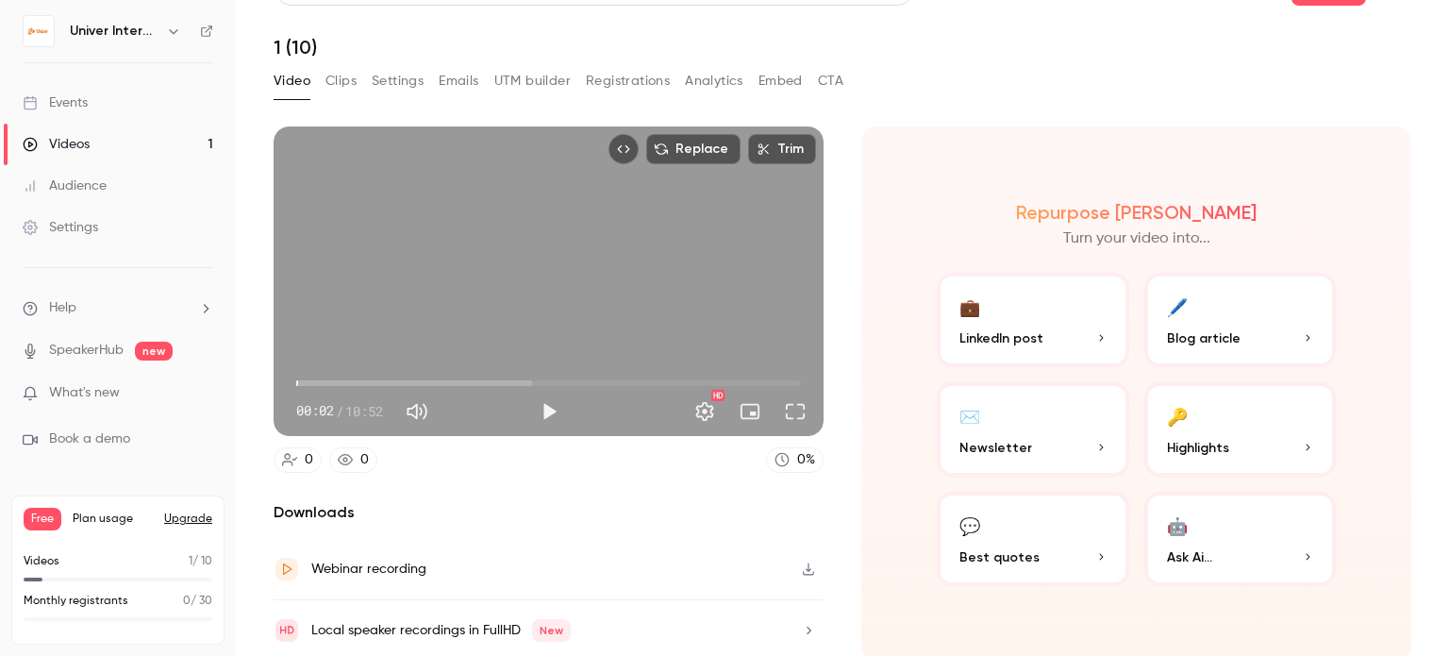
click at [1240, 532] on button "🤖 Ask Ai..." at bounding box center [1240, 539] width 192 height 94
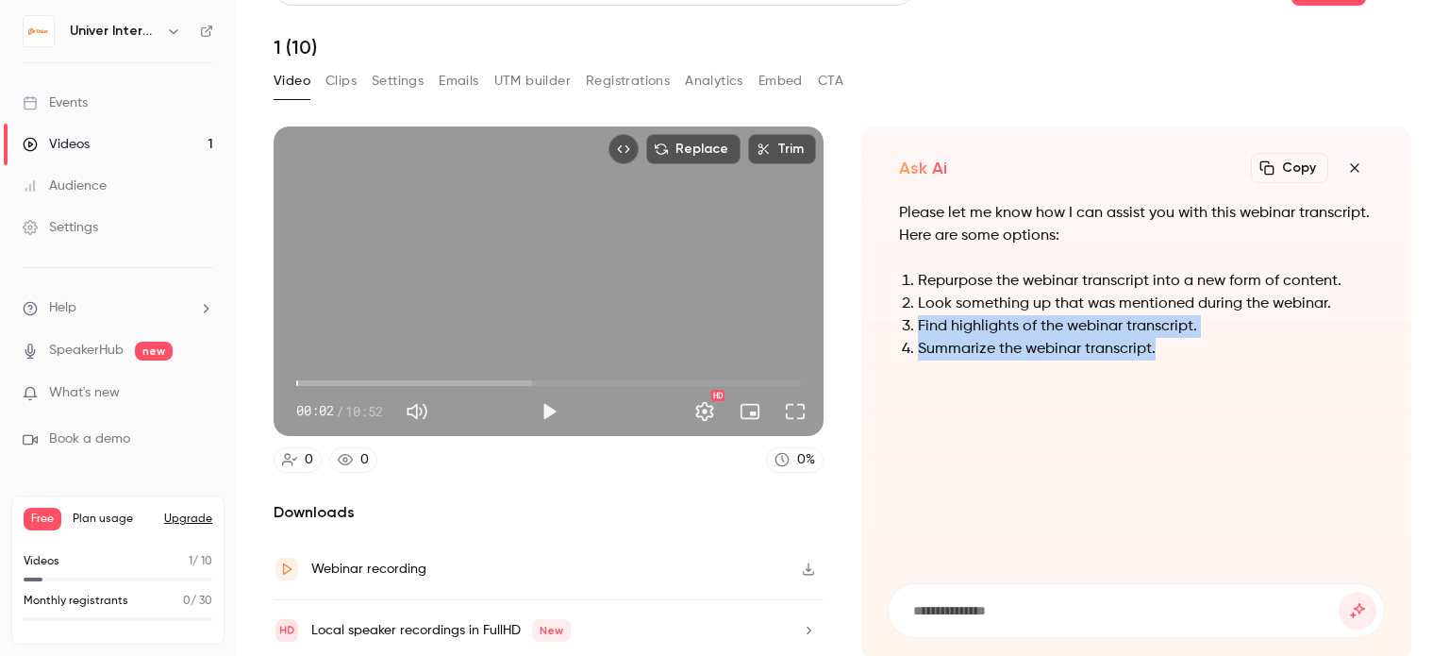
drag, startPoint x: 912, startPoint y: 326, endPoint x: 1185, endPoint y: 346, distance: 273.4
click at [1185, 346] on ol "Repurpose the webinar transcript into a new form of content. Look something up …" at bounding box center [1136, 315] width 475 height 91
copy ol "Find highlights of the webinar transcript. Summarize the webinar transcript."
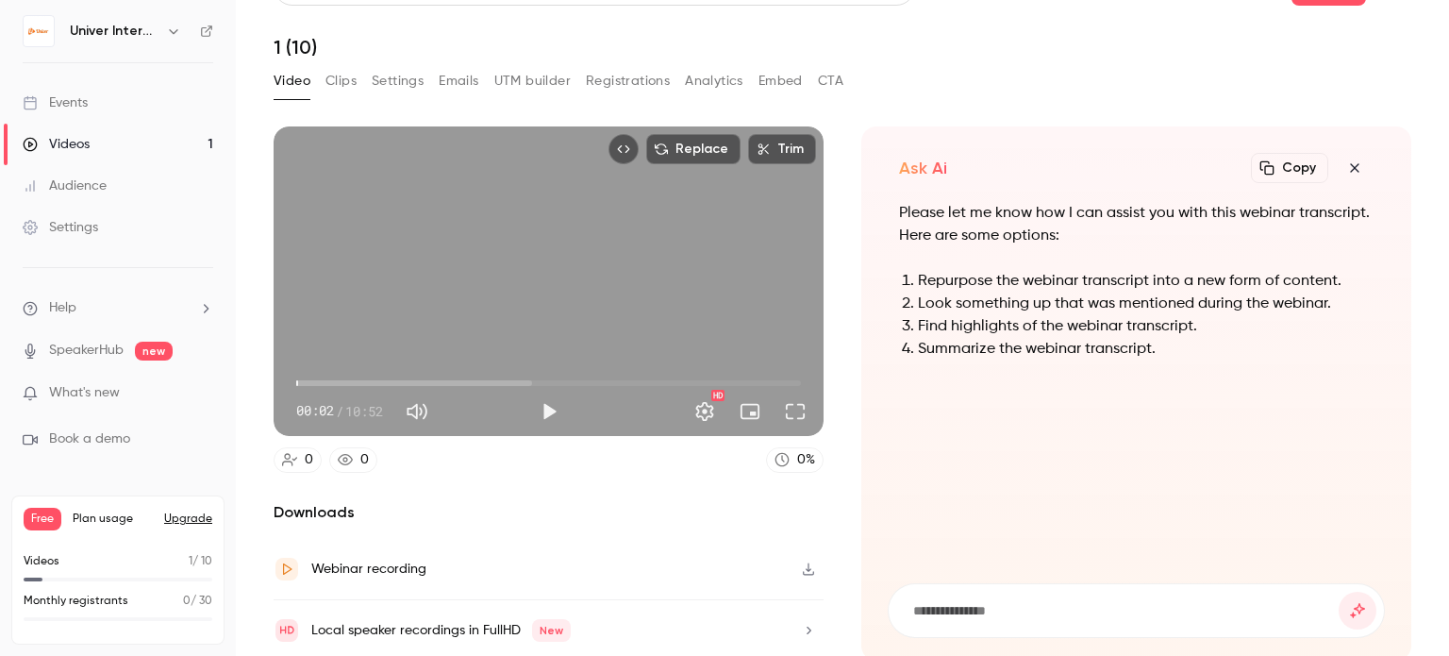
click at [1005, 602] on input at bounding box center [1124, 610] width 427 height 21
paste input "**********"
type input "**********"
click at [1339, 592] on button "submit" at bounding box center [1358, 611] width 38 height 38
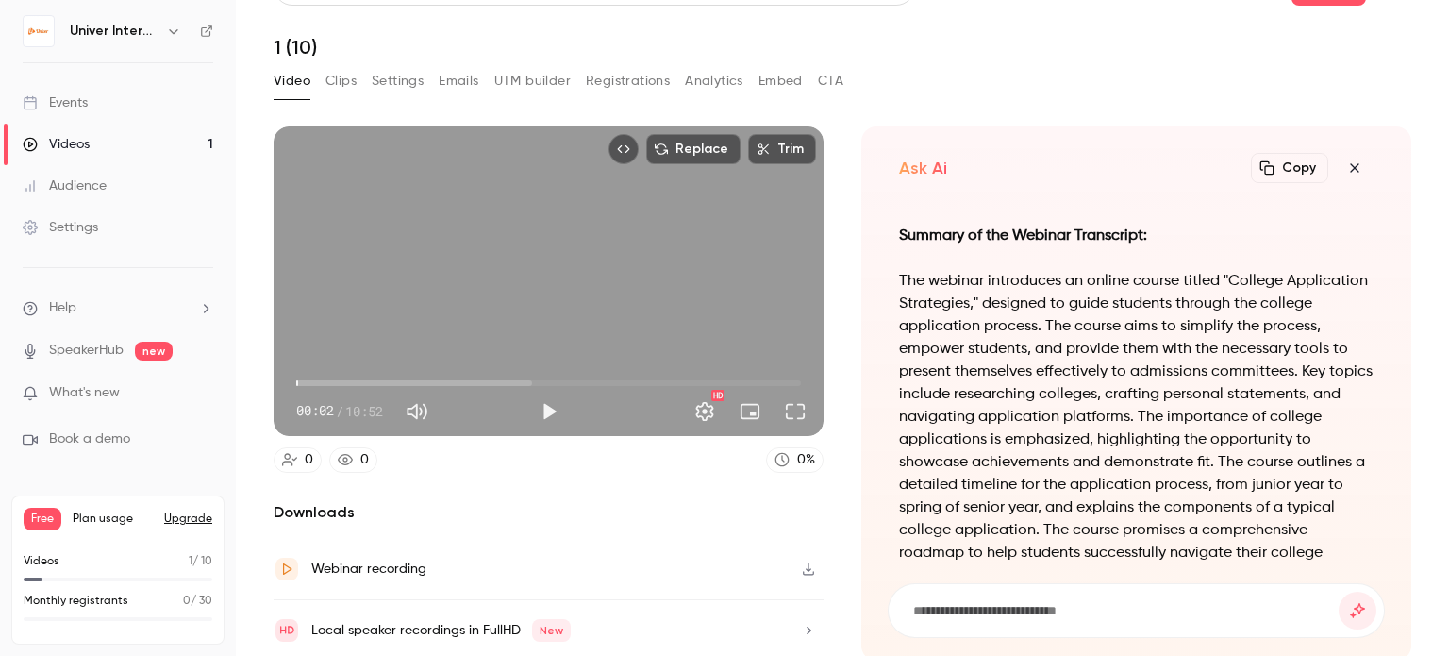
scroll to position [0, 0]
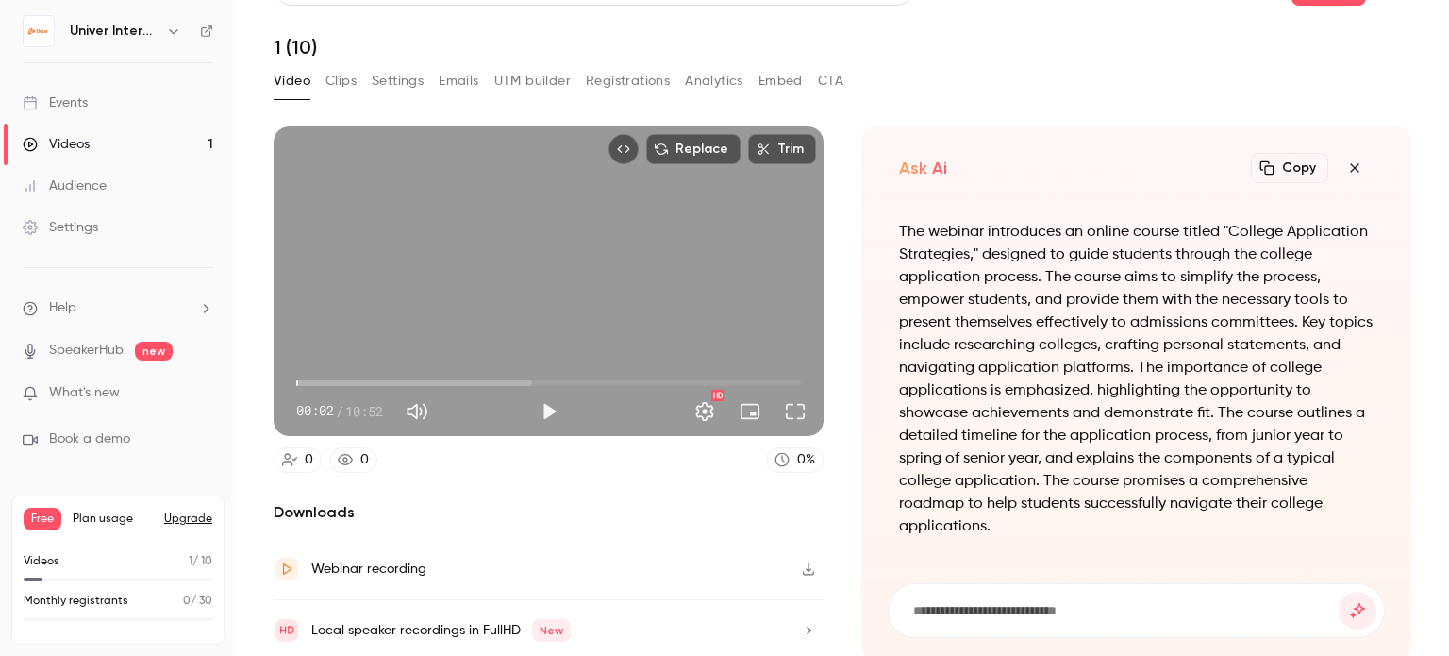
click at [1344, 163] on icon "button" at bounding box center [1355, 167] width 23 height 15
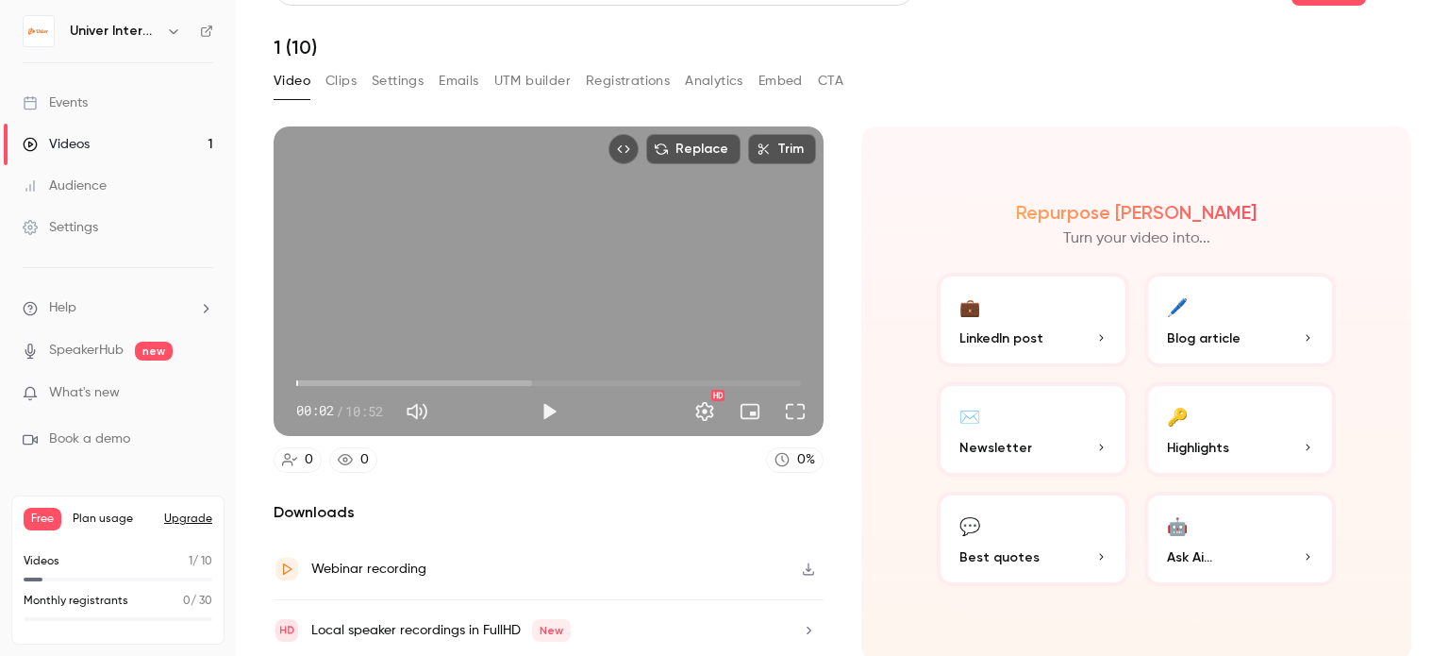
click at [1025, 547] on p "Best quotes" at bounding box center [1033, 557] width 147 height 20
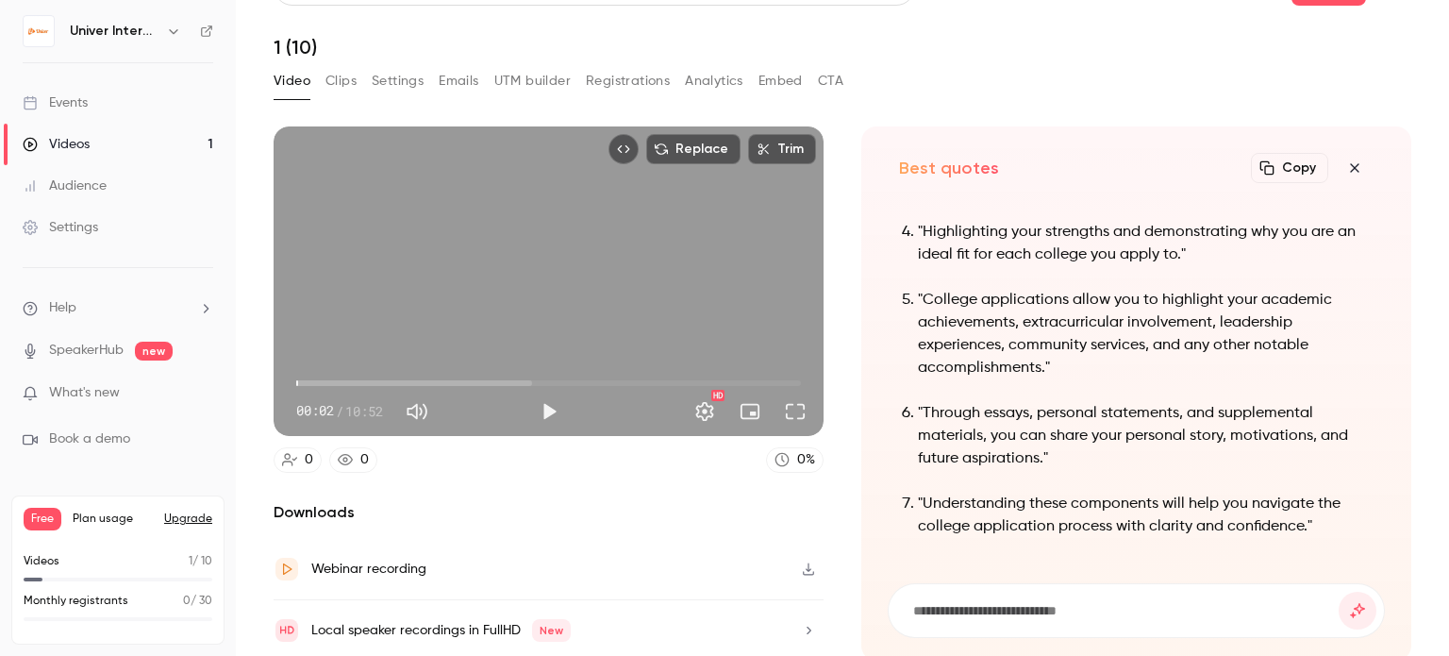
click at [1261, 165] on icon "button" at bounding box center [1268, 168] width 14 height 14
click at [1344, 165] on icon "button" at bounding box center [1355, 167] width 23 height 15
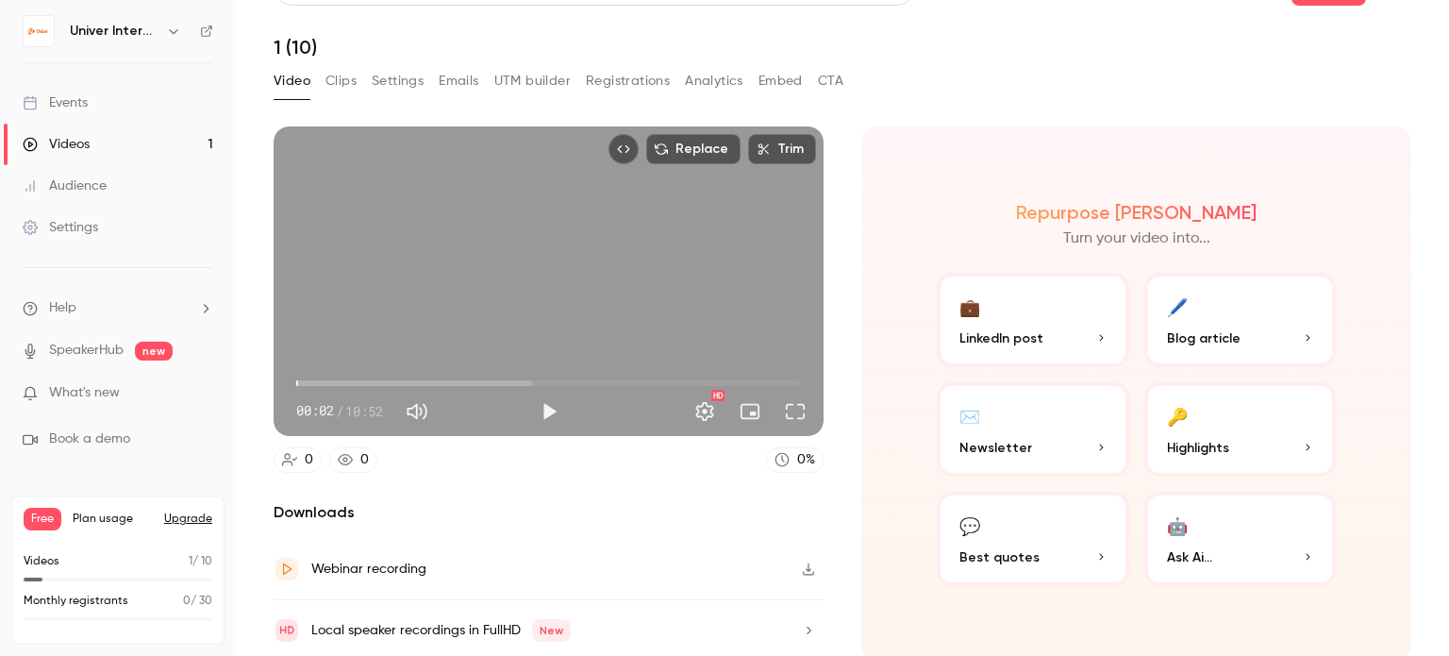
click at [1253, 444] on p "Highlights" at bounding box center [1240, 448] width 147 height 20
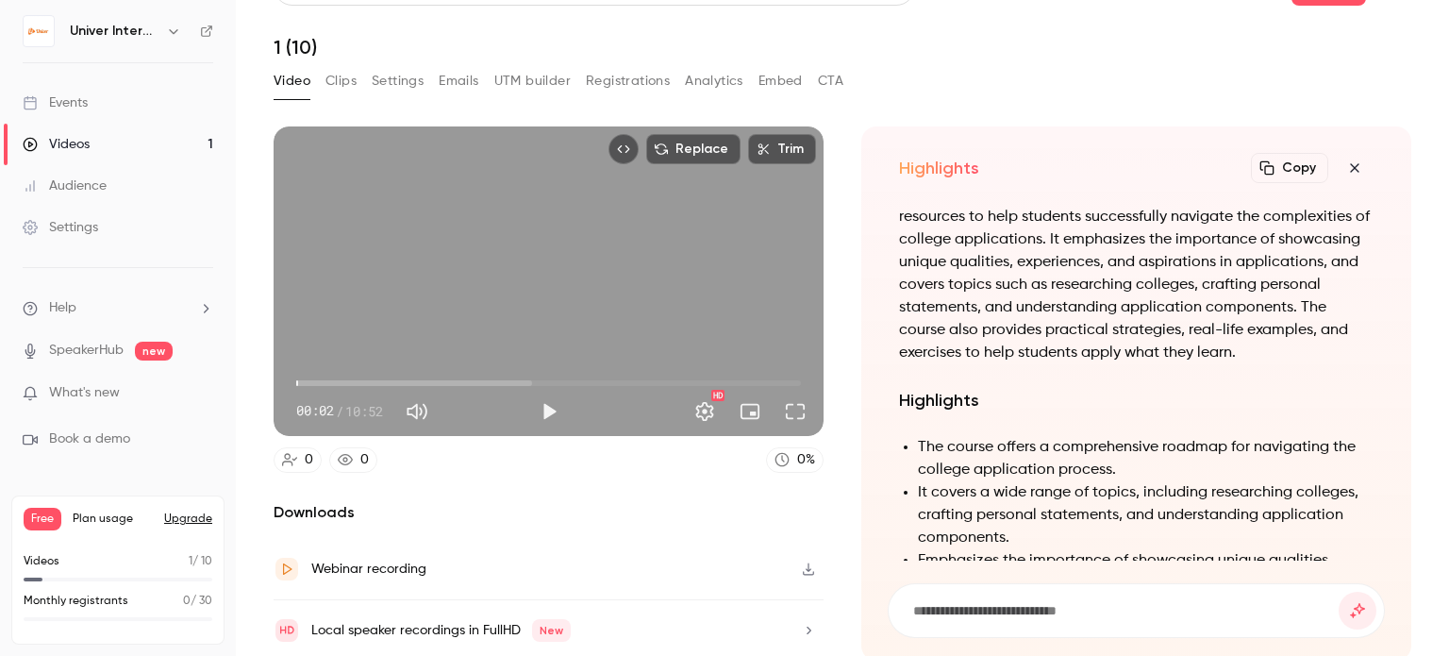
scroll to position [-955, 0]
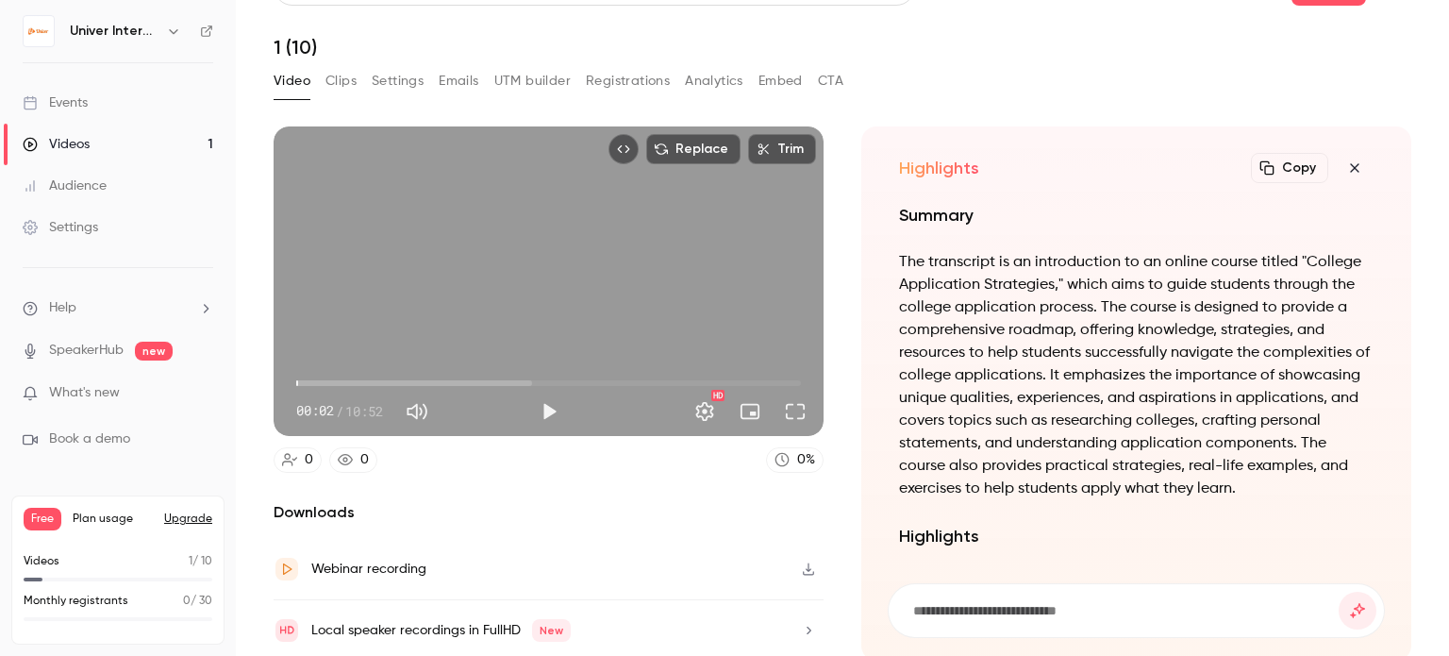
click at [1344, 173] on icon "button" at bounding box center [1355, 167] width 23 height 15
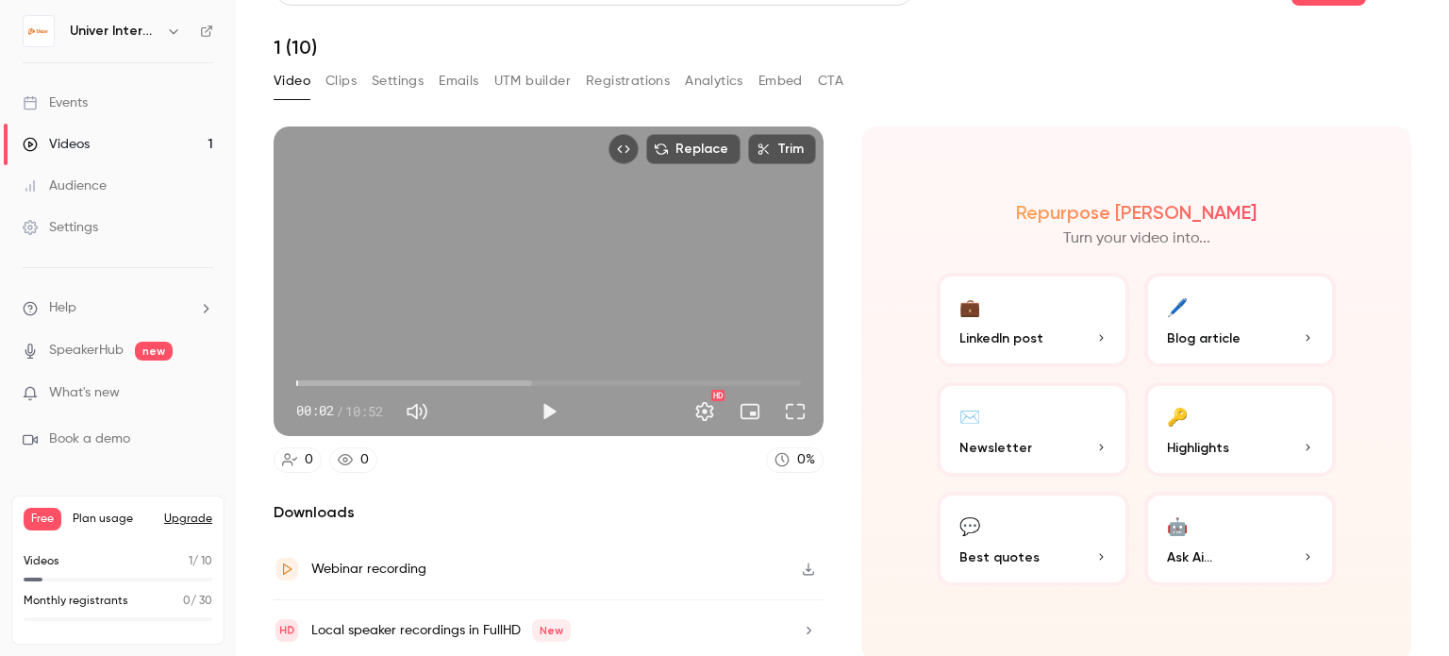
click at [1214, 537] on button "🤖 Ask Ai..." at bounding box center [1240, 539] width 192 height 94
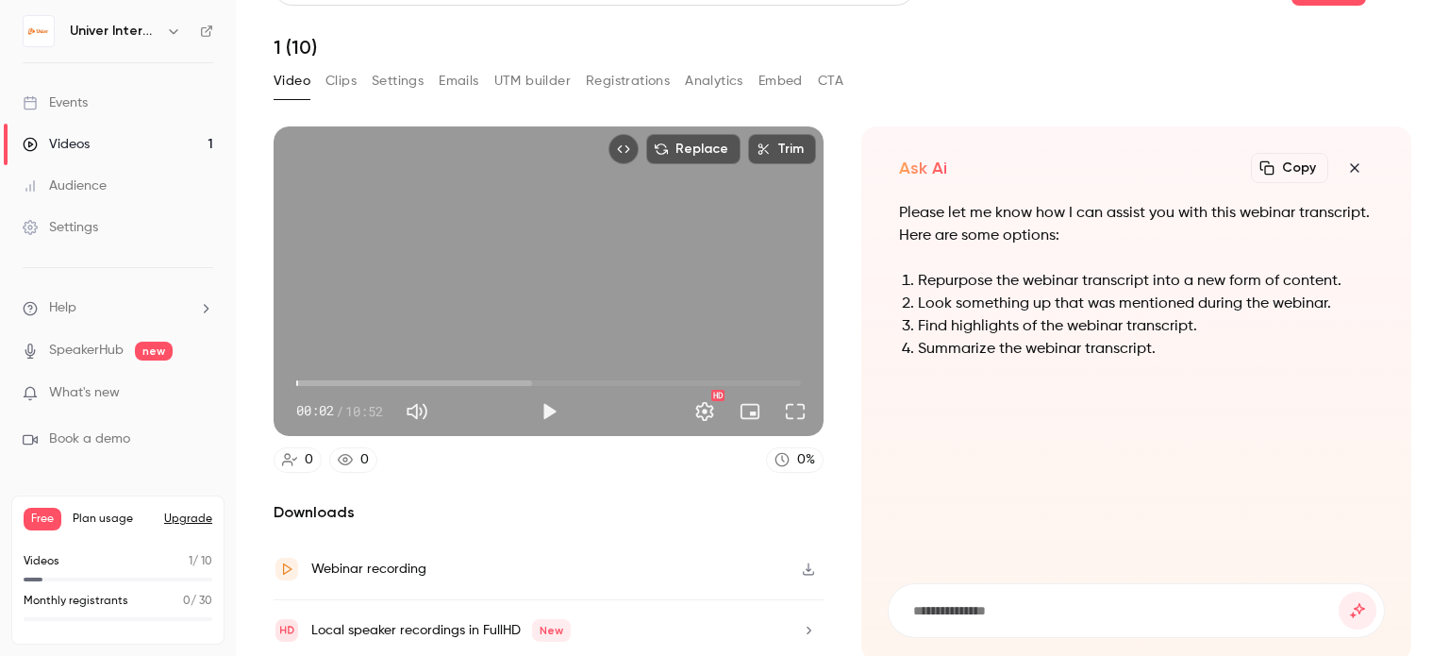
click at [1147, 282] on li "Repurpose the webinar transcript into a new form of content." at bounding box center [1146, 281] width 456 height 23
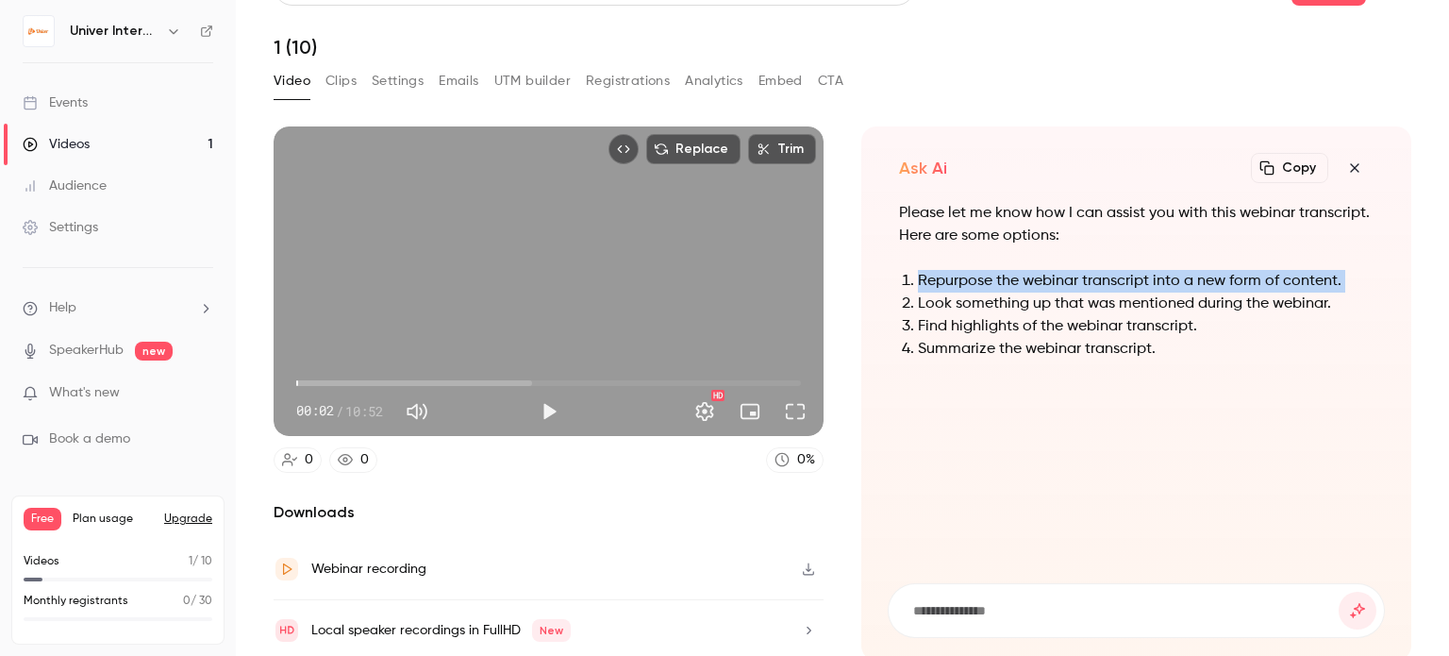
click at [1147, 282] on li "Repurpose the webinar transcript into a new form of content." at bounding box center [1146, 281] width 456 height 23
copy ol "Repurpose the webinar transcript into a new form of content."
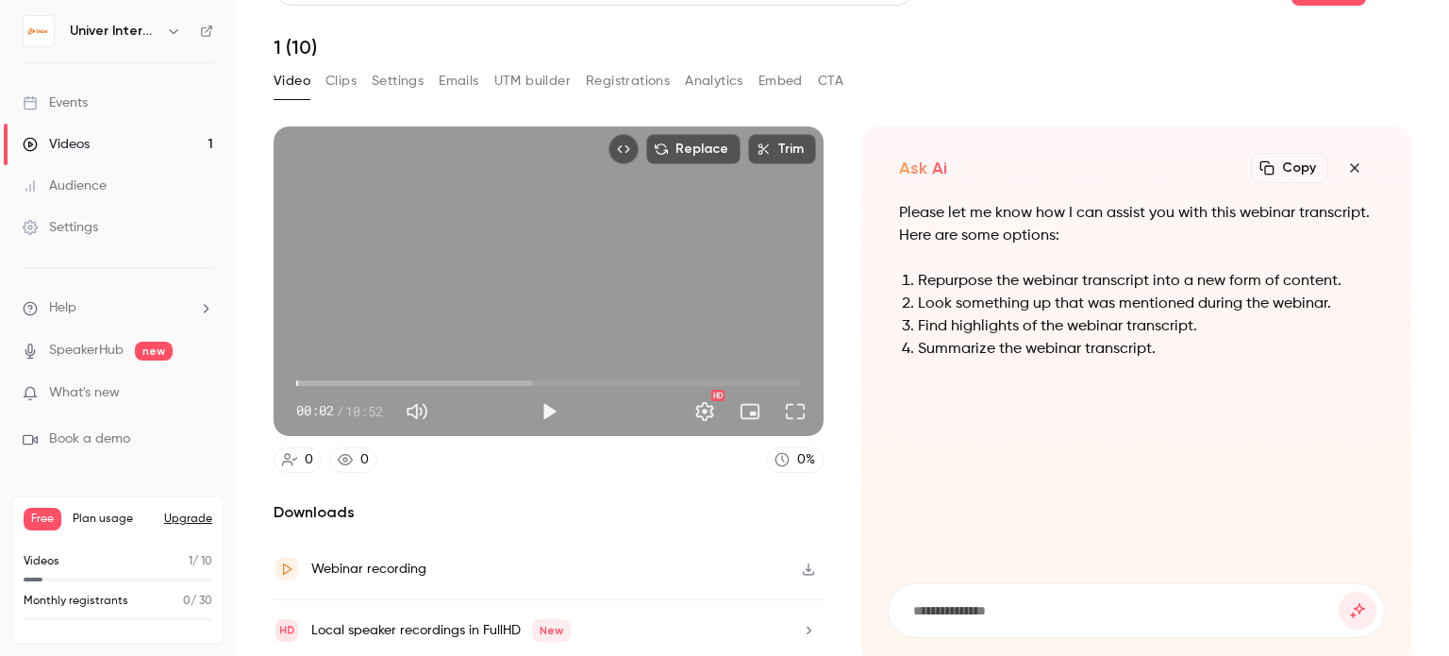
click at [973, 622] on form at bounding box center [1136, 610] width 495 height 53
click at [978, 611] on input at bounding box center [1124, 610] width 427 height 21
paste input "**********"
type input "**********"
click at [1339, 592] on button "submit" at bounding box center [1358, 611] width 38 height 38
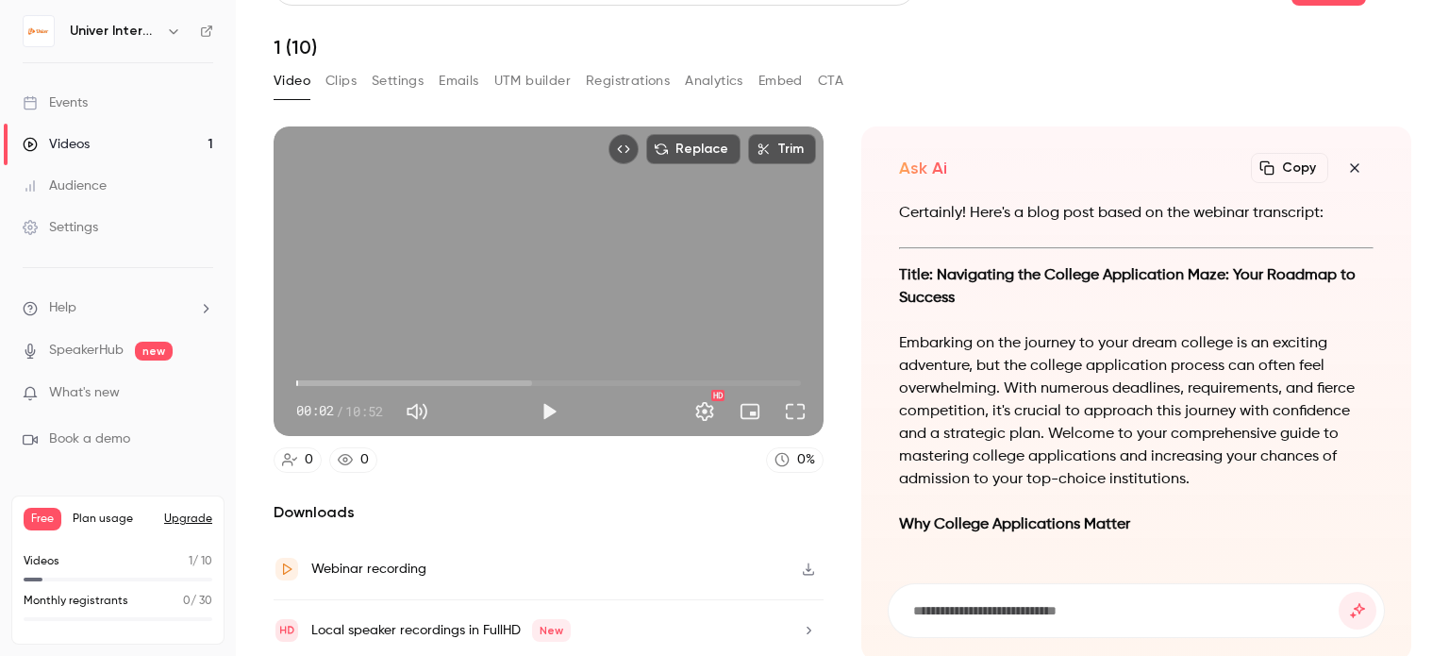
scroll to position [-2033, 0]
click at [1336, 158] on button "button" at bounding box center [1355, 168] width 38 height 38
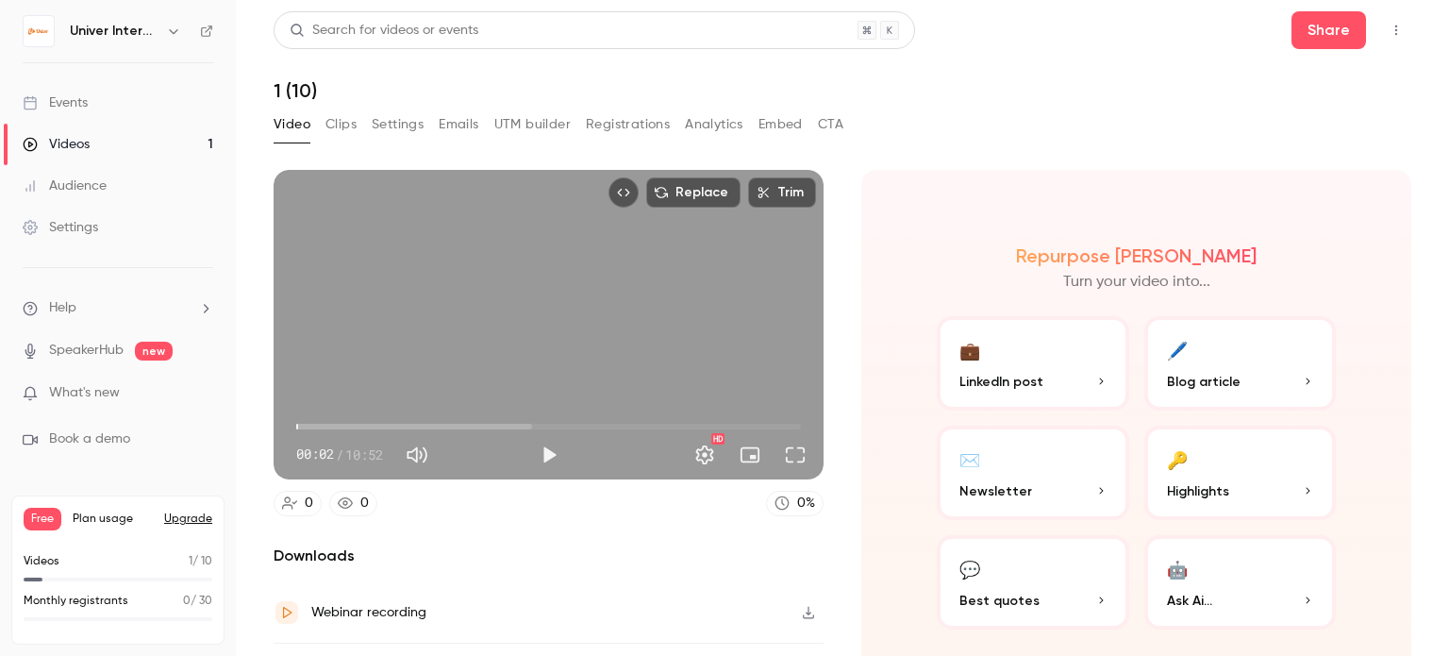
scroll to position [43, 0]
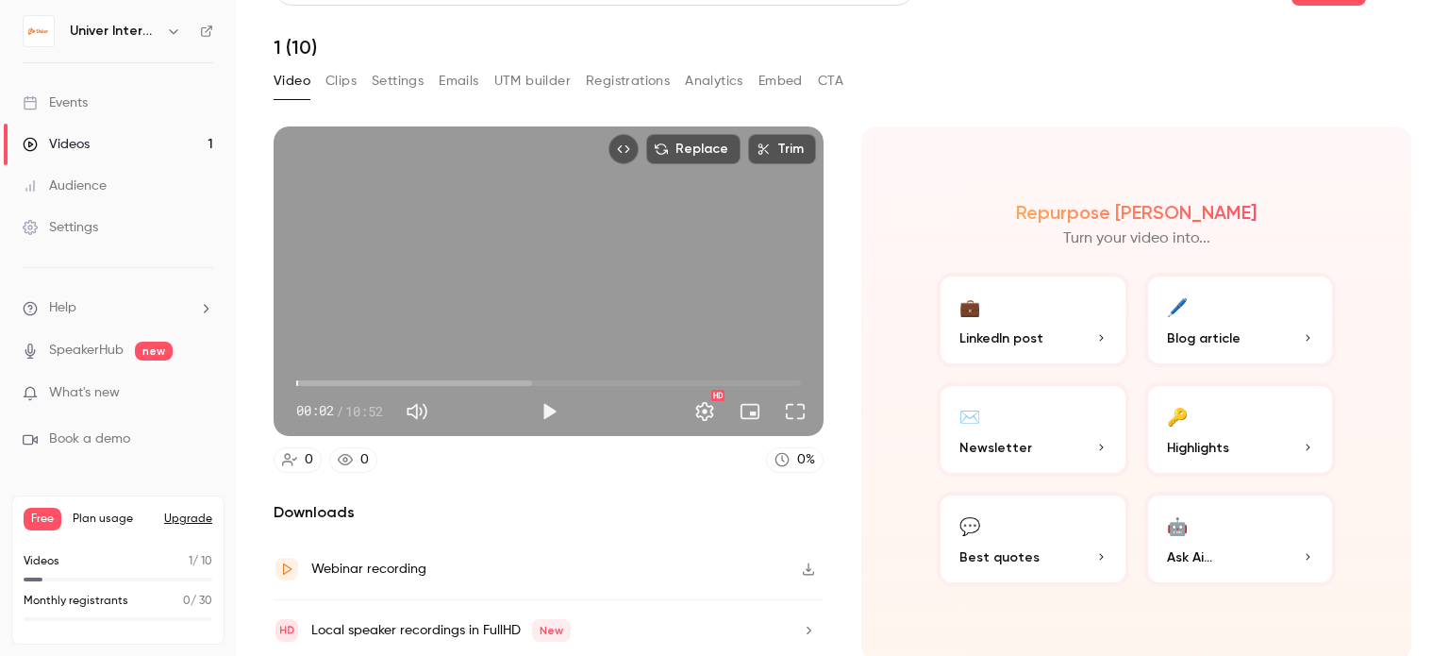
type input "***"
click at [71, 219] on div "Settings" at bounding box center [60, 227] width 75 height 19
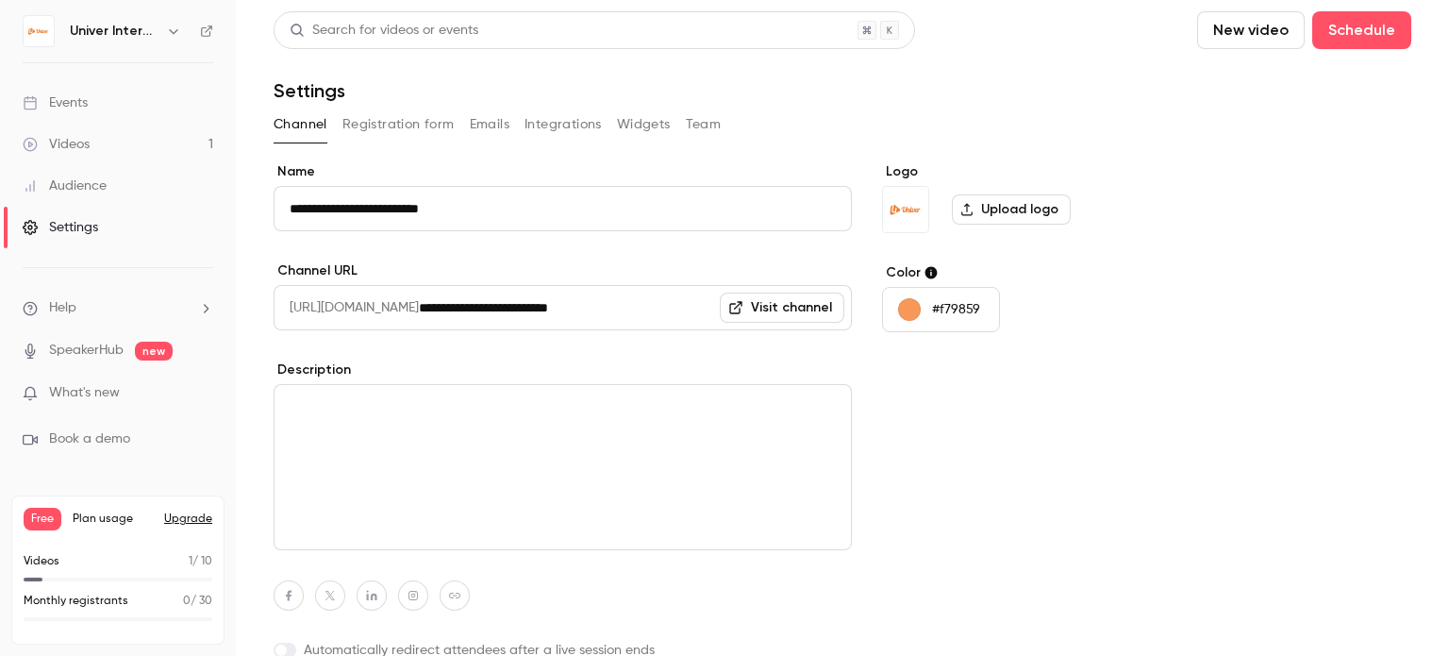
click at [743, 303] on icon at bounding box center [735, 307] width 15 height 15
